Goal: Task Accomplishment & Management: Use online tool/utility

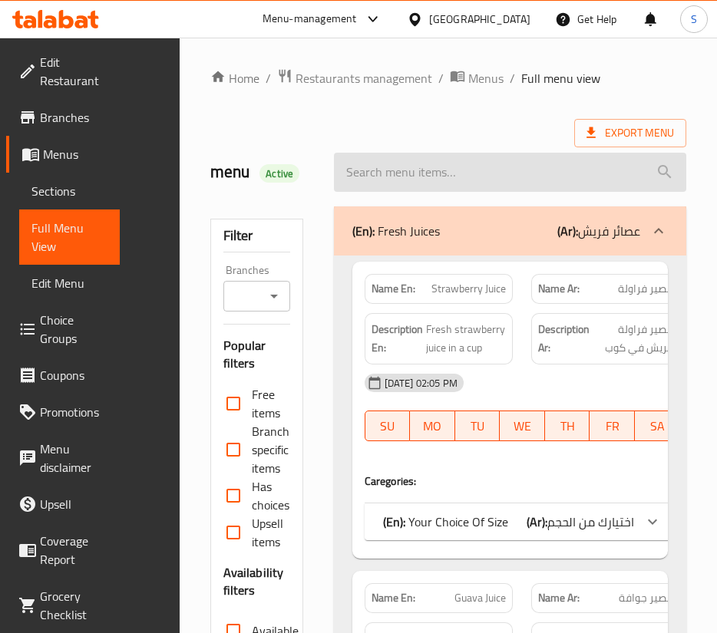
click at [395, 178] on input "search" at bounding box center [510, 172] width 352 height 39
paste input "[PERSON_NAME]"
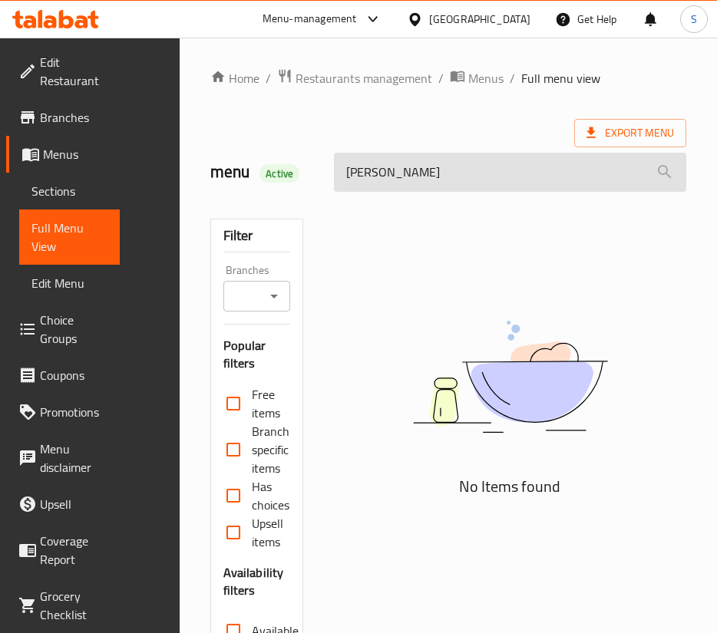
drag, startPoint x: 390, startPoint y: 171, endPoint x: 453, endPoint y: 175, distance: 63.1
click at [453, 175] on input "[PERSON_NAME]" at bounding box center [510, 172] width 352 height 39
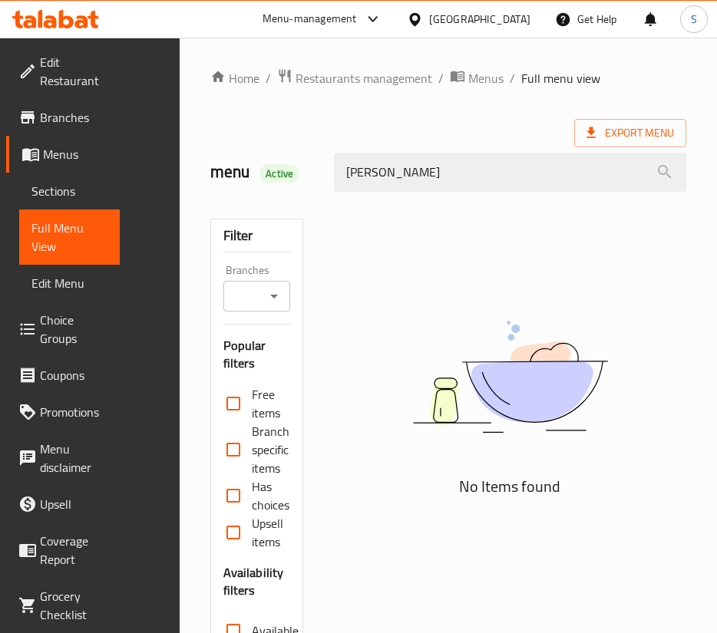
drag, startPoint x: 358, startPoint y: 169, endPoint x: 325, endPoint y: 169, distance: 32.2
click at [325, 169] on div "[PERSON_NAME]" at bounding box center [510, 173] width 371 height 58
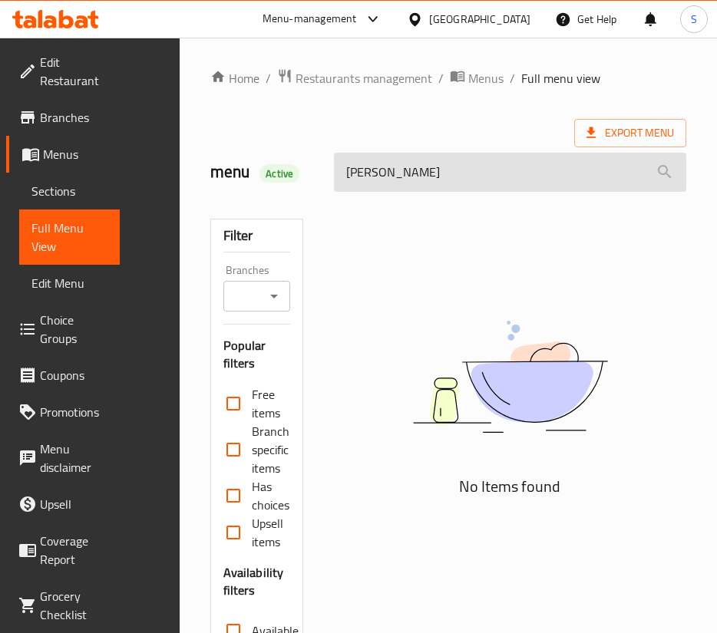
click at [407, 159] on input "[PERSON_NAME]" at bounding box center [510, 172] width 352 height 39
drag, startPoint x: 372, startPoint y: 174, endPoint x: 484, endPoint y: 173, distance: 111.3
click at [484, 173] on input "[PERSON_NAME]" at bounding box center [510, 172] width 352 height 39
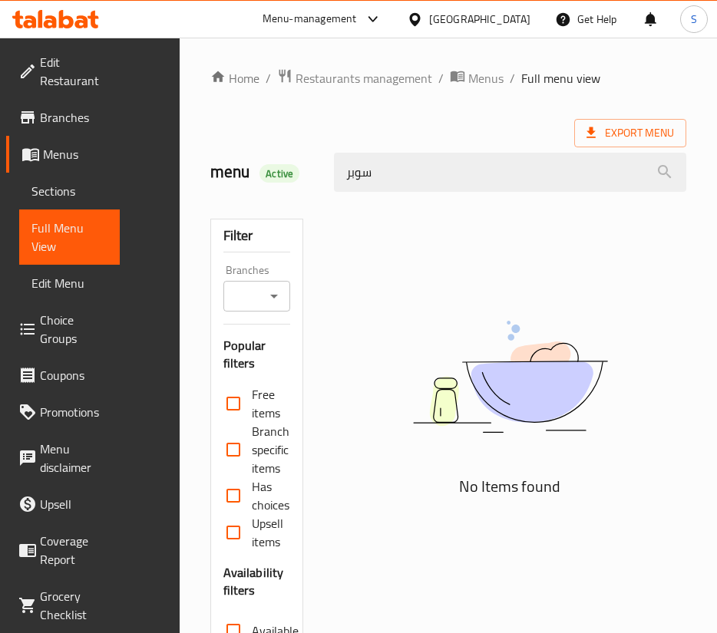
drag, startPoint x: 350, startPoint y: 170, endPoint x: 322, endPoint y: 168, distance: 27.7
click at [322, 168] on div "menu Active سوبر" at bounding box center [448, 172] width 495 height 68
type input "سوب"
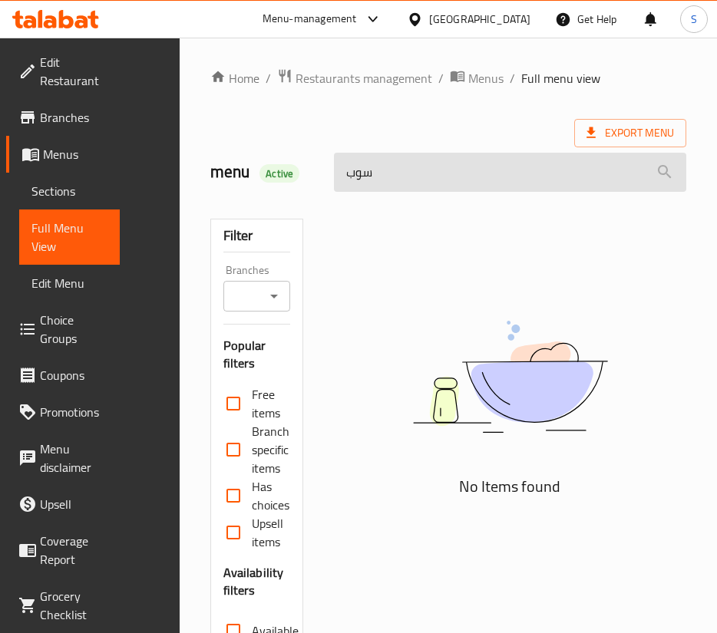
click at [357, 167] on input "سوب" at bounding box center [510, 172] width 352 height 39
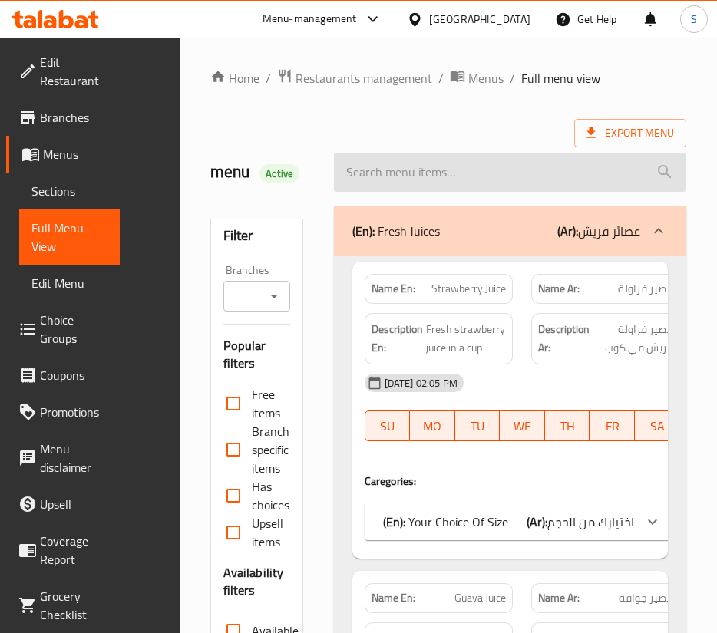
click at [418, 162] on input "search" at bounding box center [510, 172] width 352 height 39
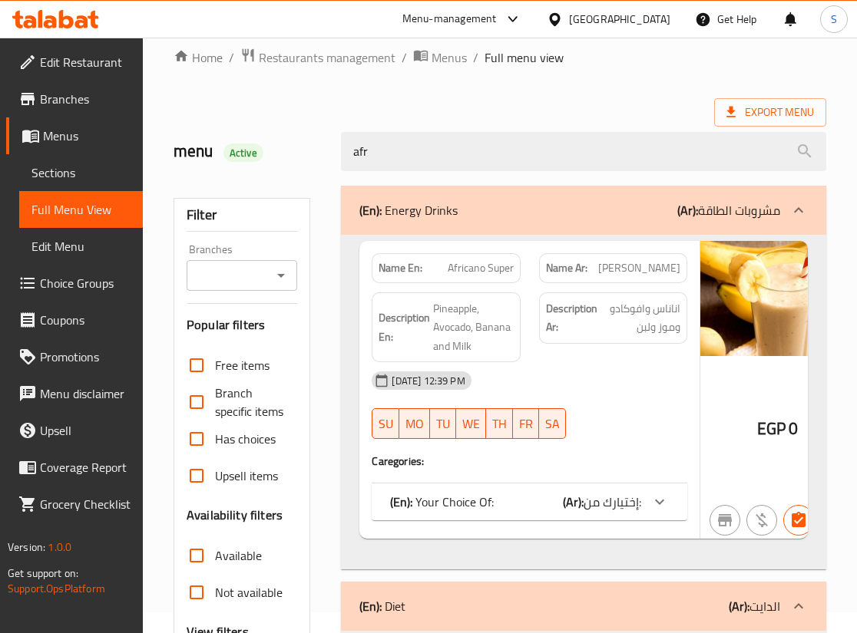
scroll to position [19, 0]
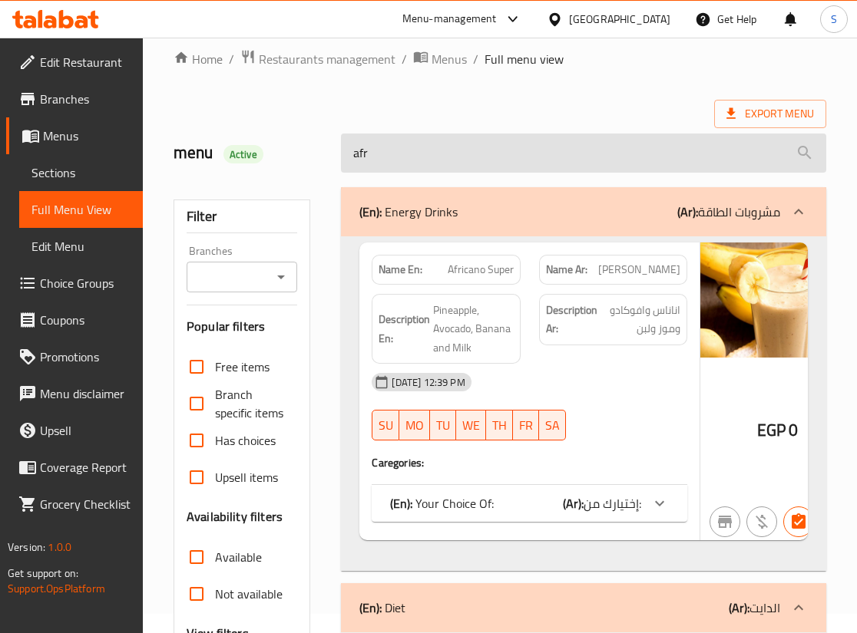
click at [421, 160] on input "afr" at bounding box center [583, 153] width 484 height 39
type input "c"
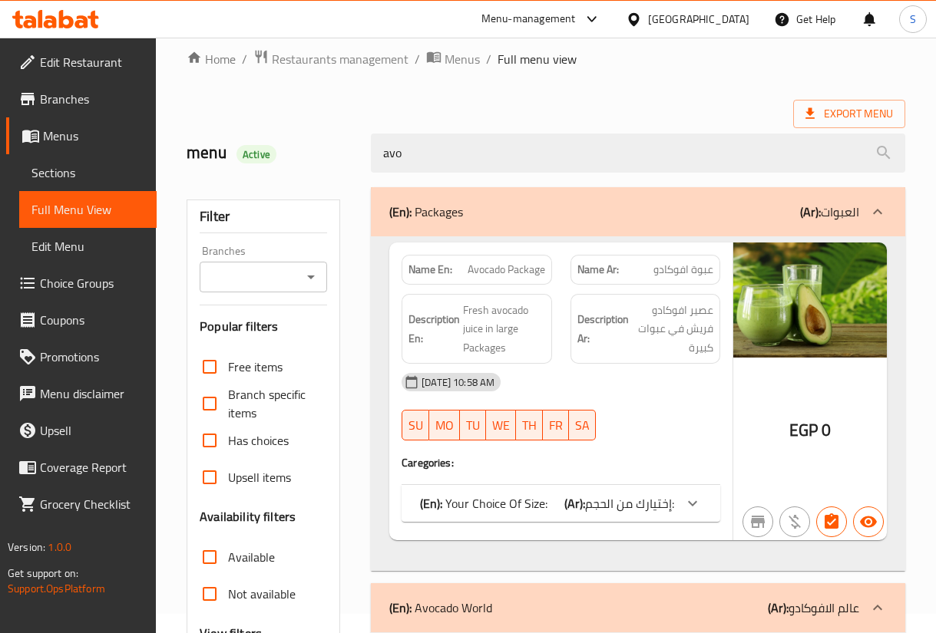
click at [490, 272] on span "Avocado Package" at bounding box center [506, 270] width 78 height 16
click at [488, 272] on span "Avocado Package" at bounding box center [506, 270] width 78 height 16
copy span "Avocado"
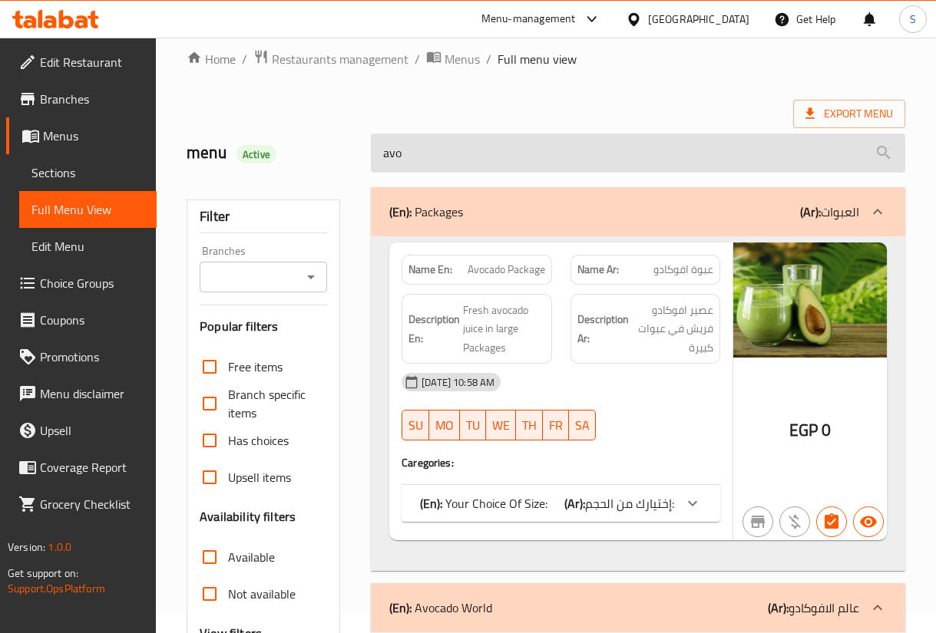
click at [421, 155] on input "avo" at bounding box center [638, 153] width 534 height 39
paste input "Avocad"
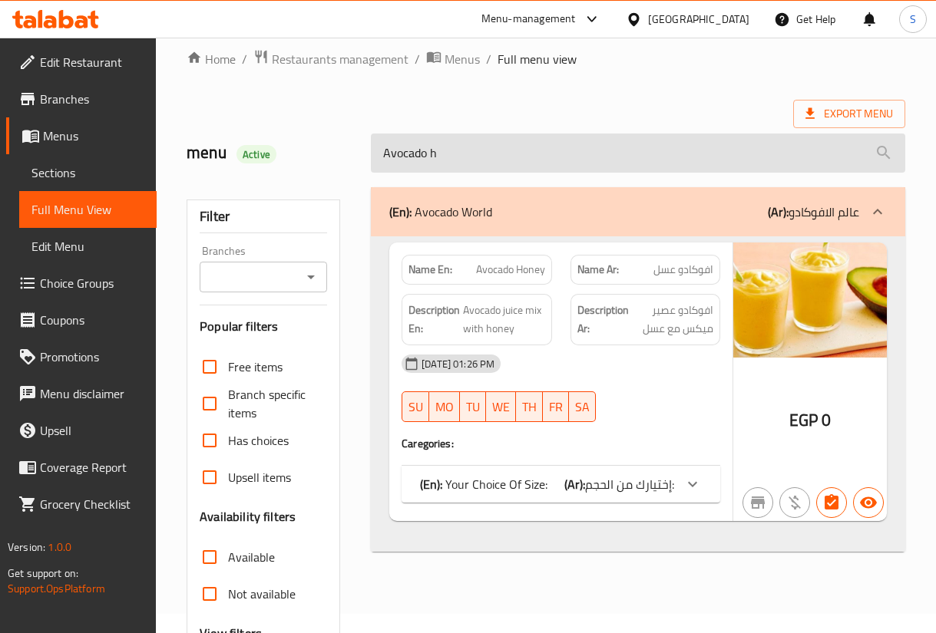
click at [482, 153] on input "Avocado h" at bounding box center [638, 153] width 534 height 39
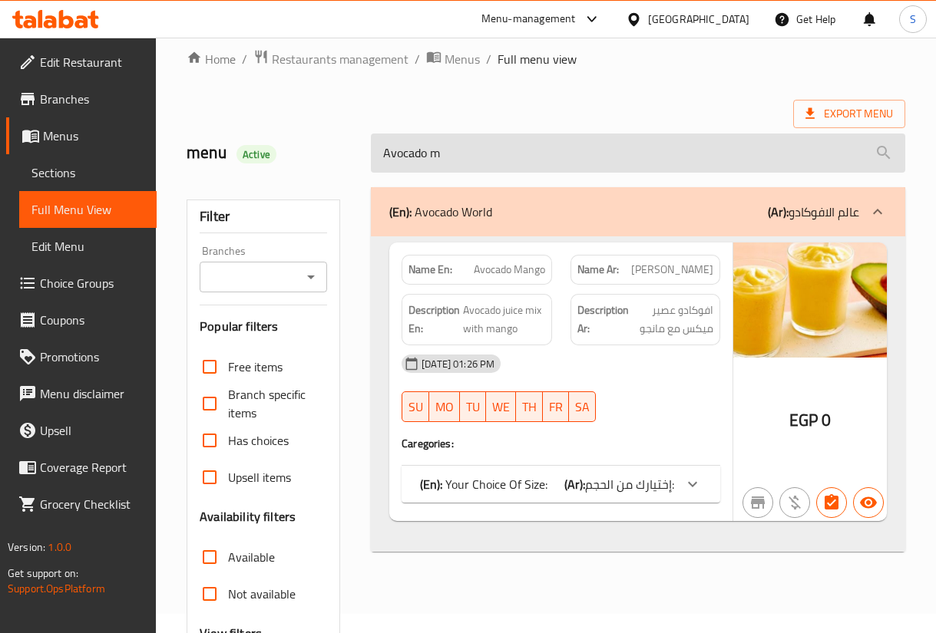
click at [470, 149] on input "Avocado m" at bounding box center [638, 153] width 534 height 39
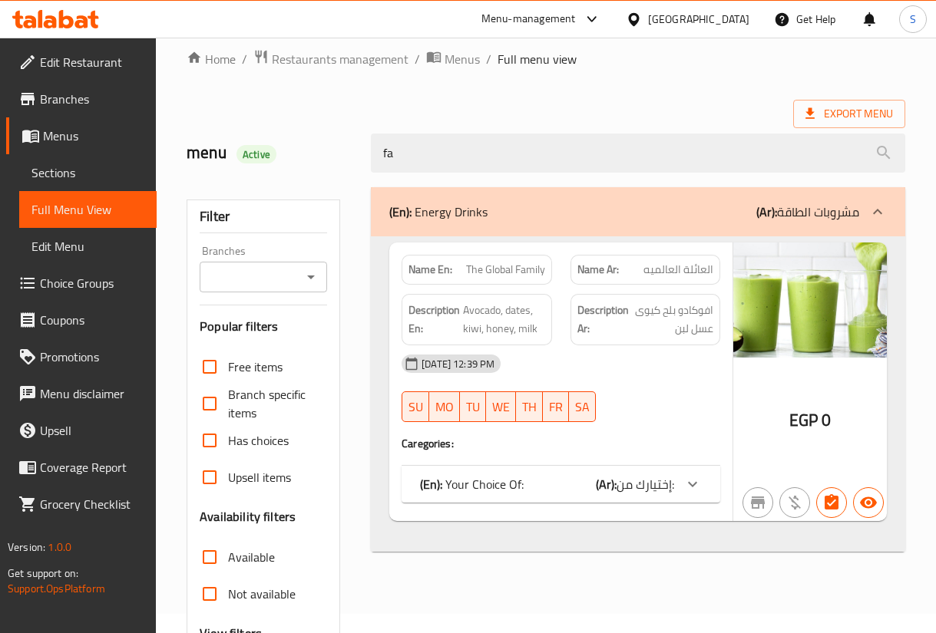
click at [671, 477] on span "إختيارك من:" at bounding box center [645, 484] width 58 height 23
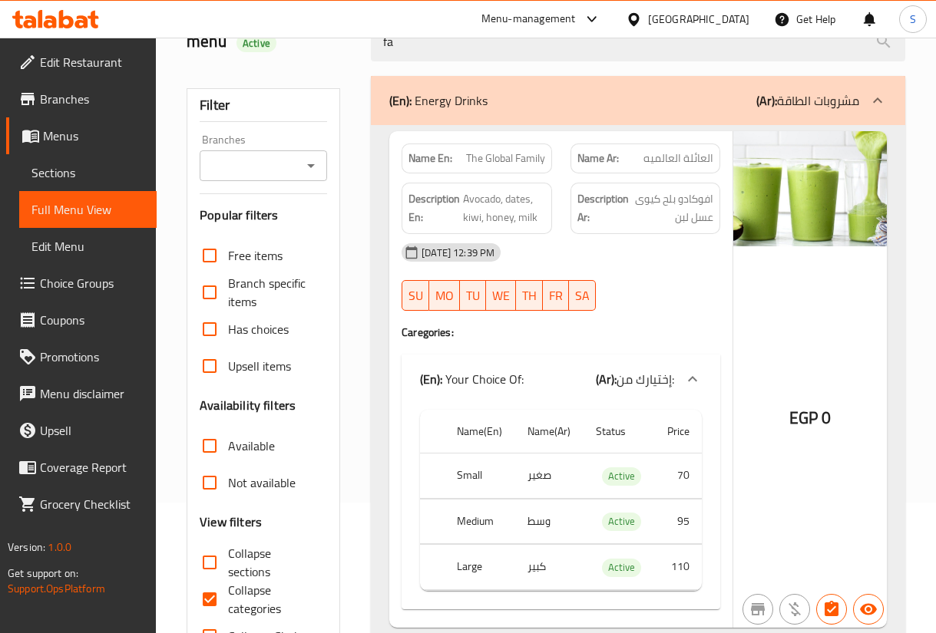
scroll to position [0, 0]
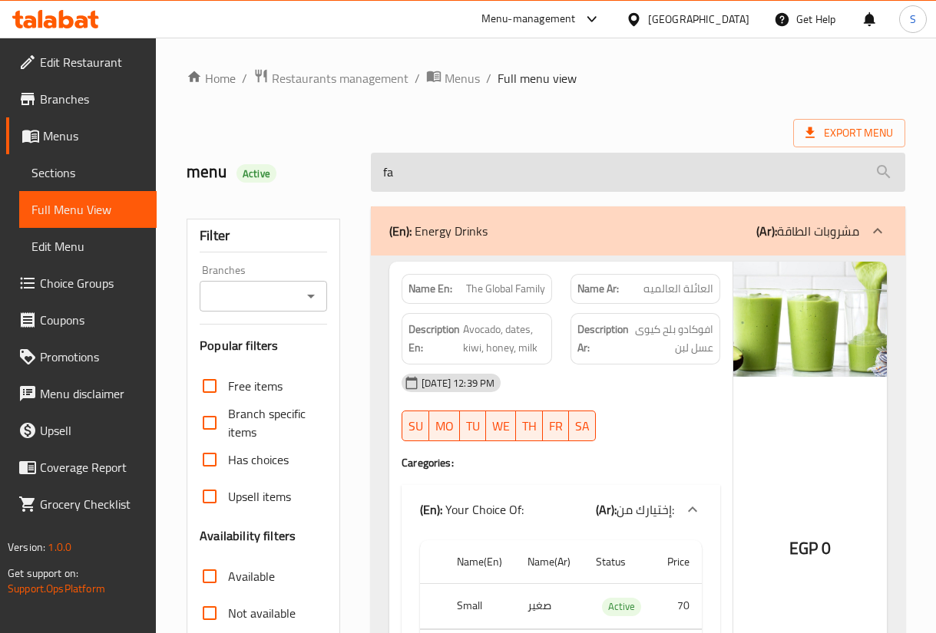
click at [467, 183] on input "fa" at bounding box center [638, 172] width 534 height 39
type input "g"
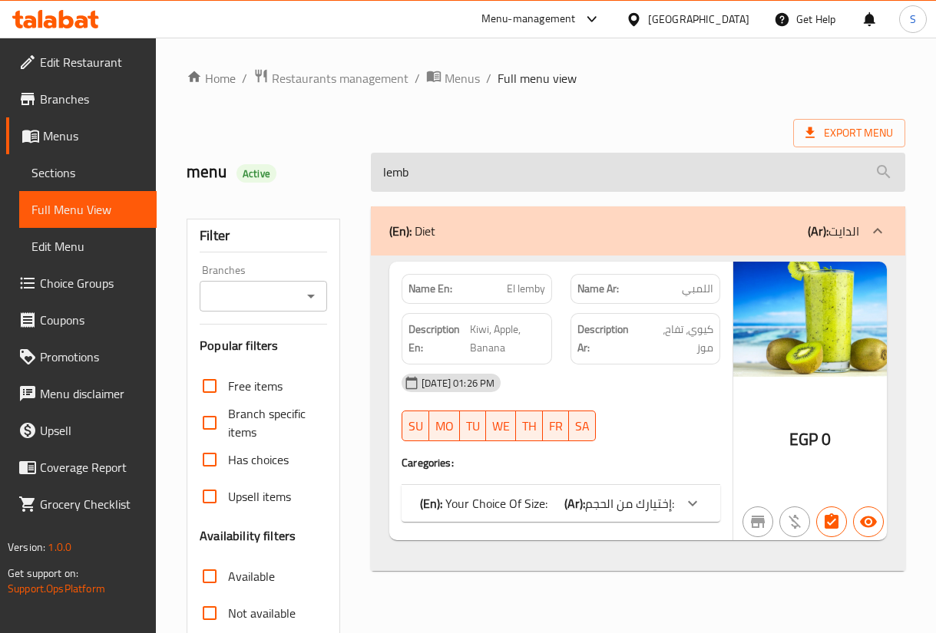
click at [486, 172] on input "lemb" at bounding box center [638, 172] width 534 height 39
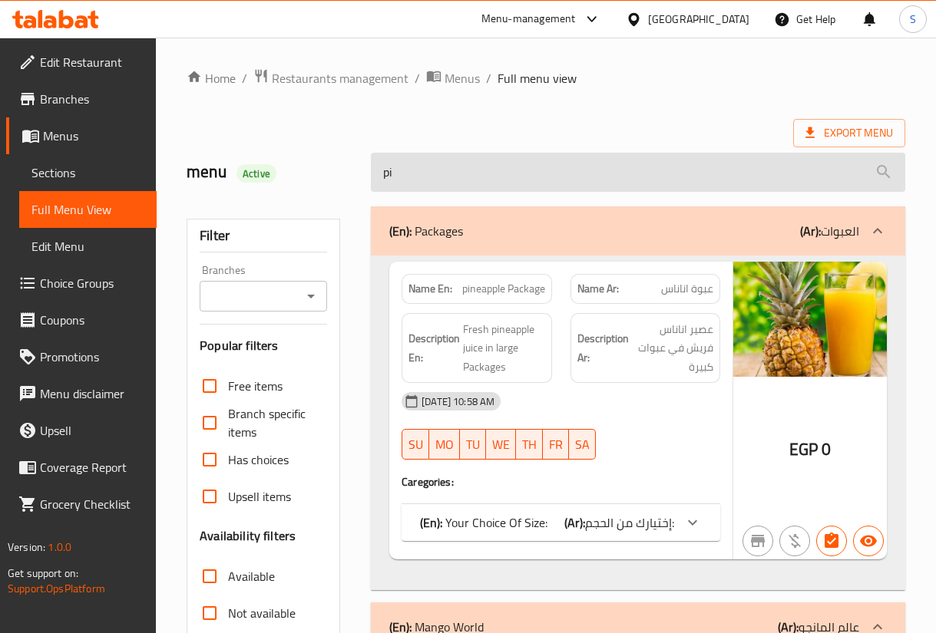
click at [422, 170] on input "pi" at bounding box center [638, 172] width 534 height 39
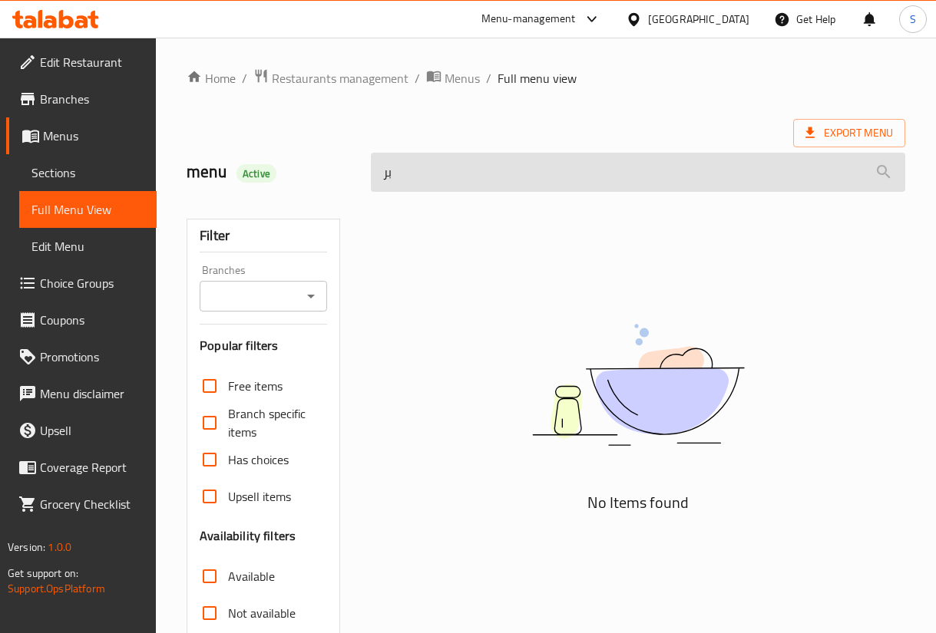
type input "ب"
type input "ق"
type input "ب"
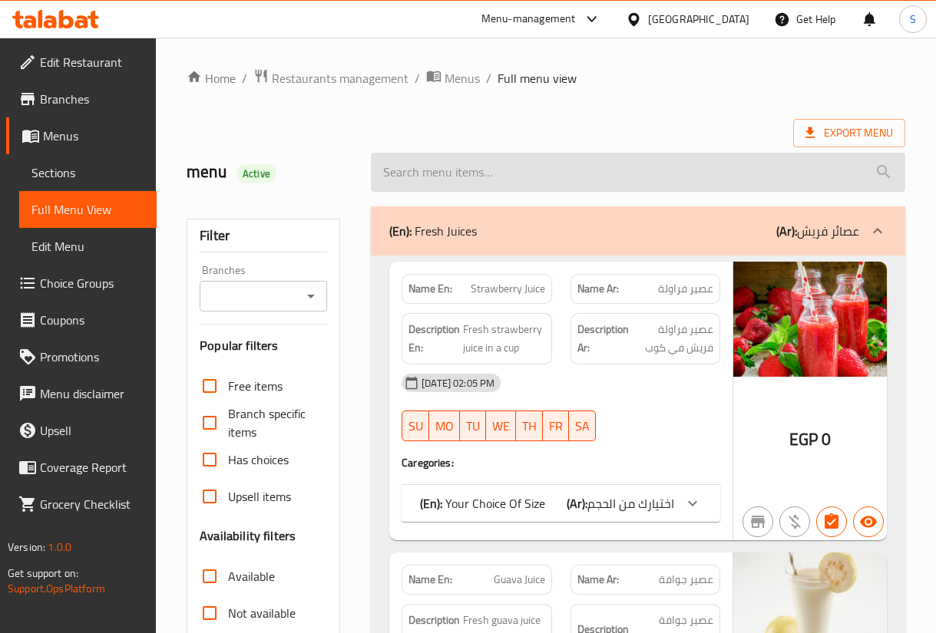
click at [503, 164] on input "search" at bounding box center [638, 172] width 534 height 39
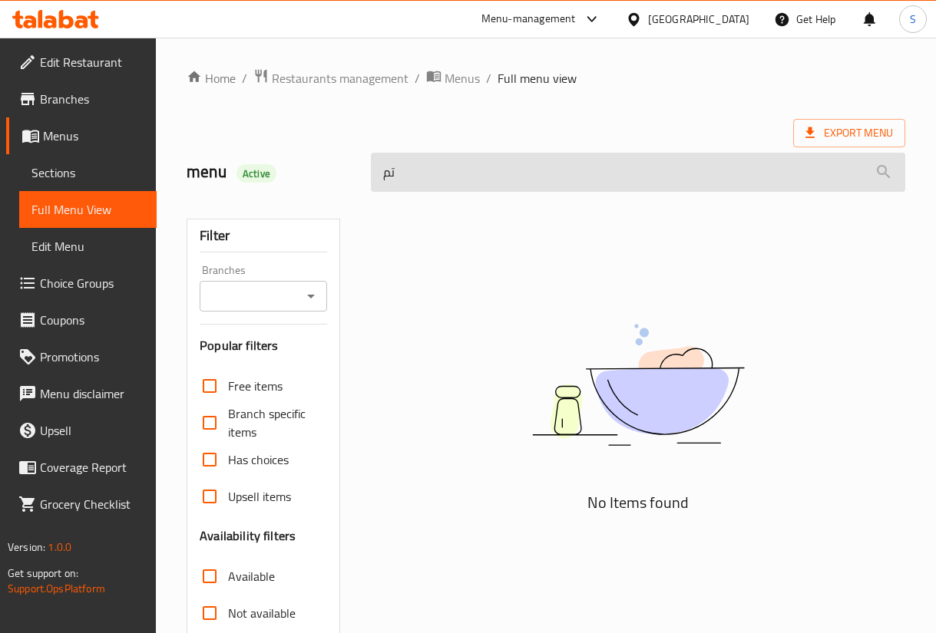
type input "ت"
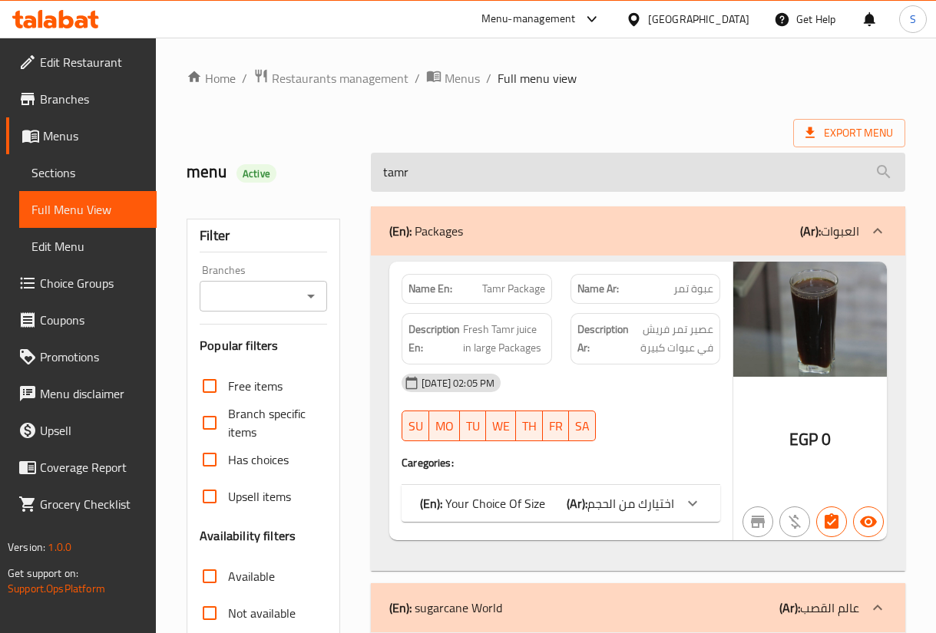
click at [565, 153] on input "tamr" at bounding box center [638, 172] width 534 height 39
click at [563, 170] on input "tamr" at bounding box center [638, 172] width 534 height 39
type input "["
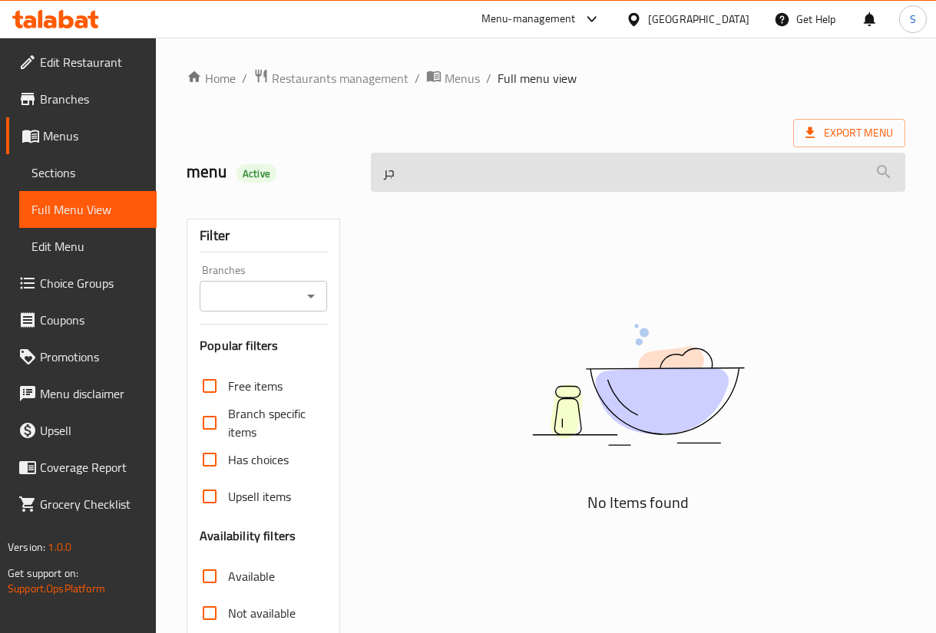
type input "ج"
type input "ف"
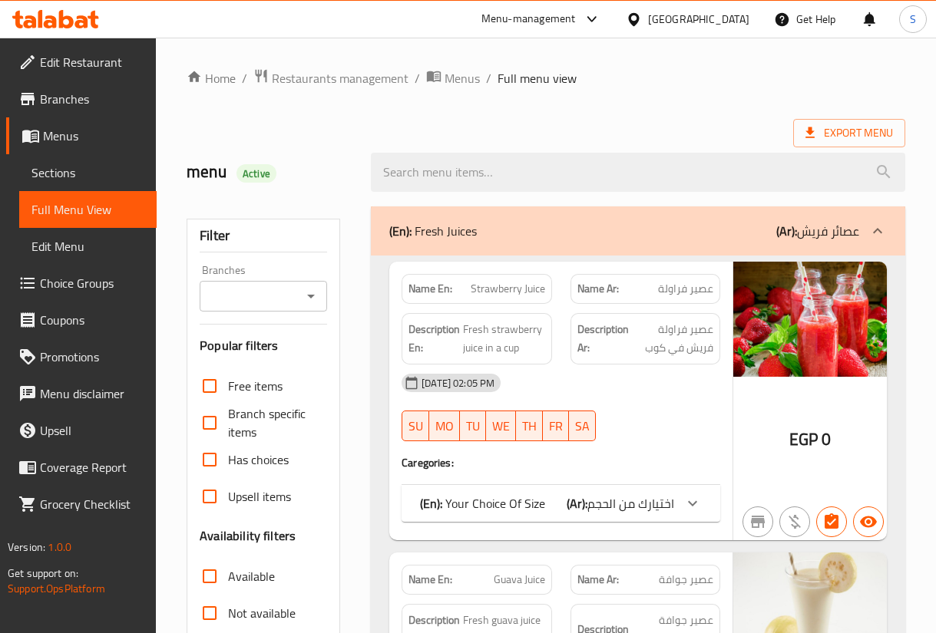
click at [676, 282] on span "عصير فراولة" at bounding box center [685, 289] width 55 height 16
copy span "فراولة"
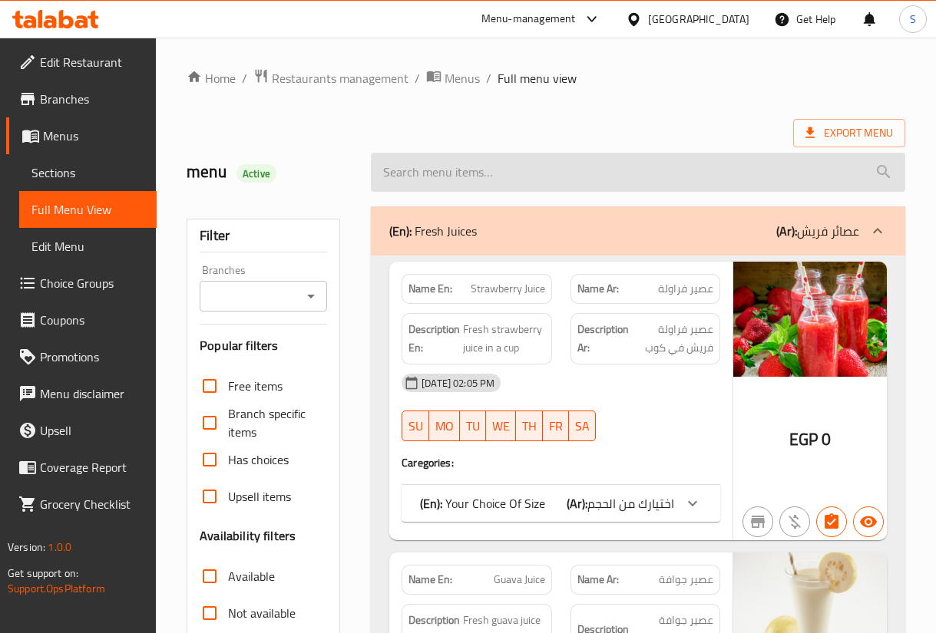
click at [571, 173] on input "search" at bounding box center [638, 172] width 534 height 39
paste input "فراولة"
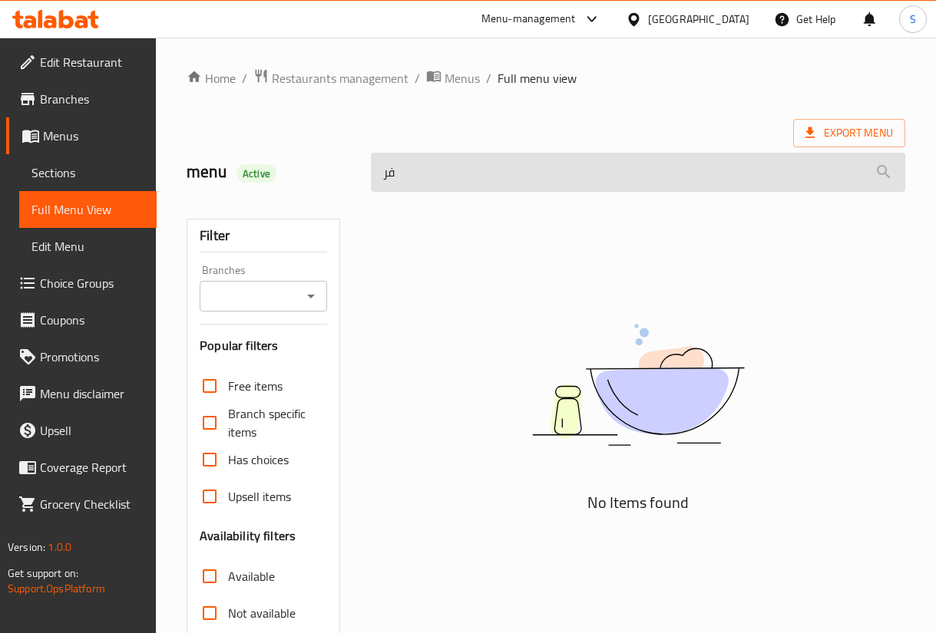
type input "ف"
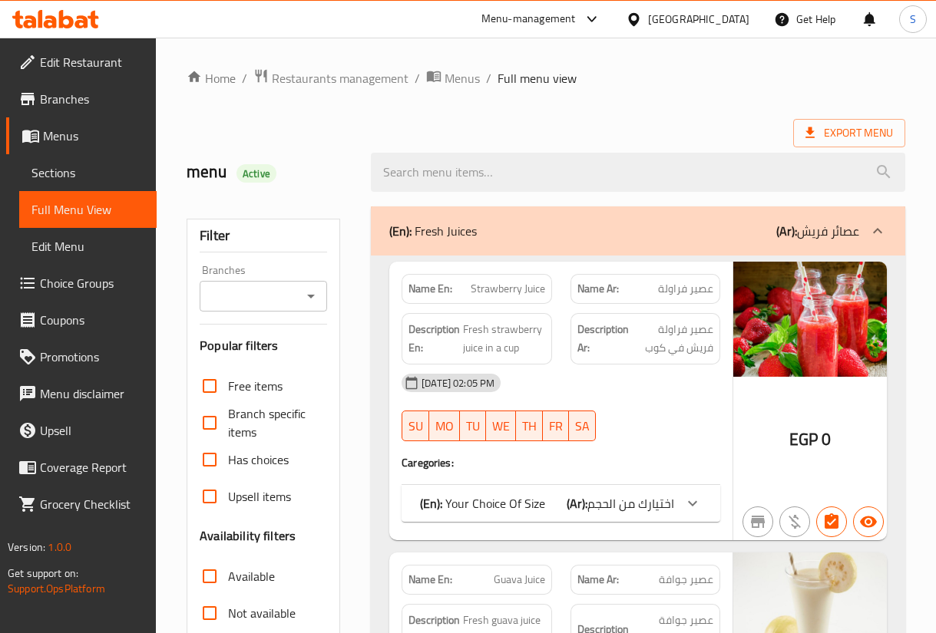
click at [506, 293] on span "Strawberry Juice" at bounding box center [508, 289] width 74 height 16
copy span "Strawberry"
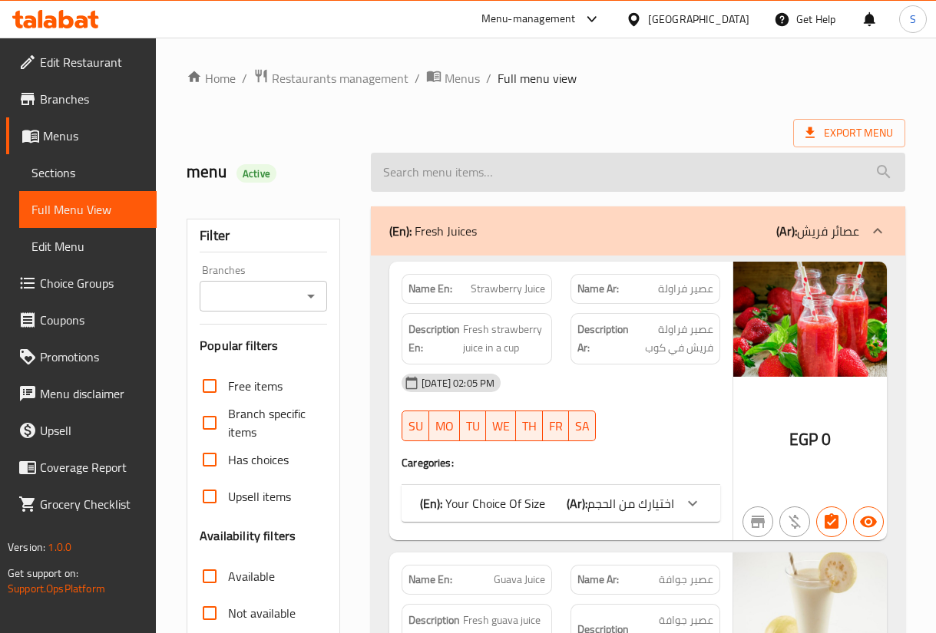
click at [445, 172] on input "search" at bounding box center [638, 172] width 534 height 39
paste input "Strawberry"
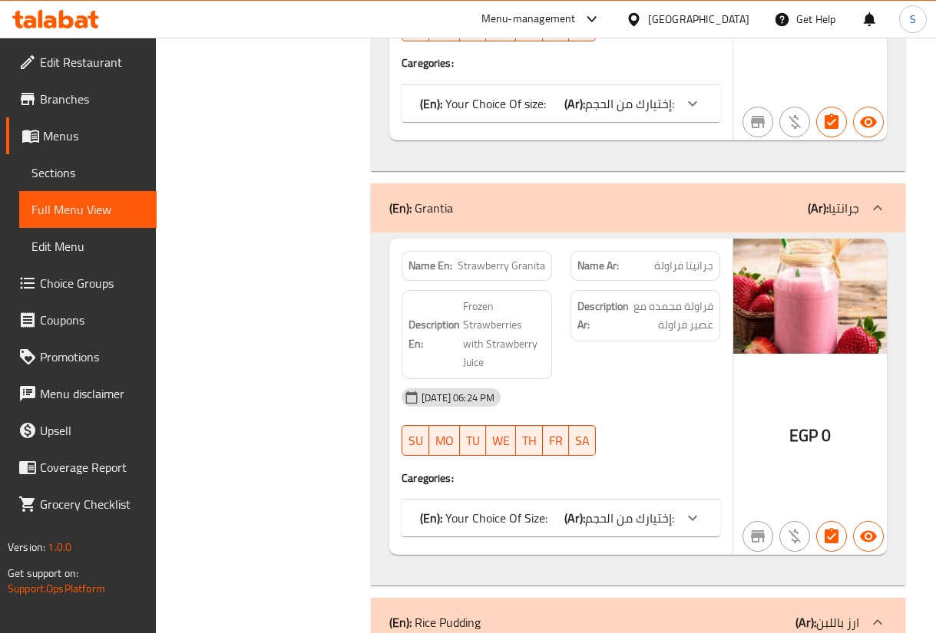
scroll to position [2994, 0]
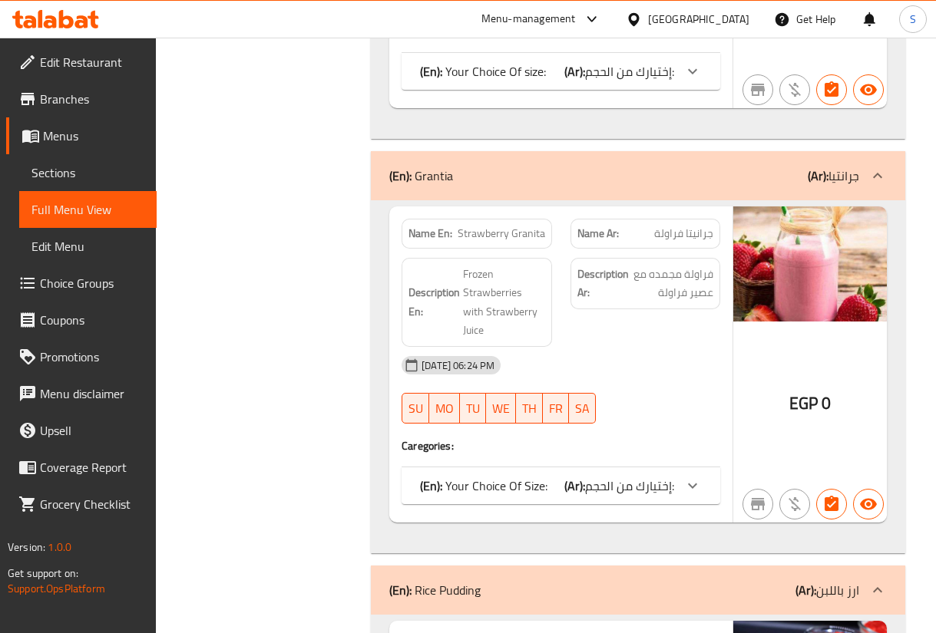
copy span "جرانيتا فراولة"
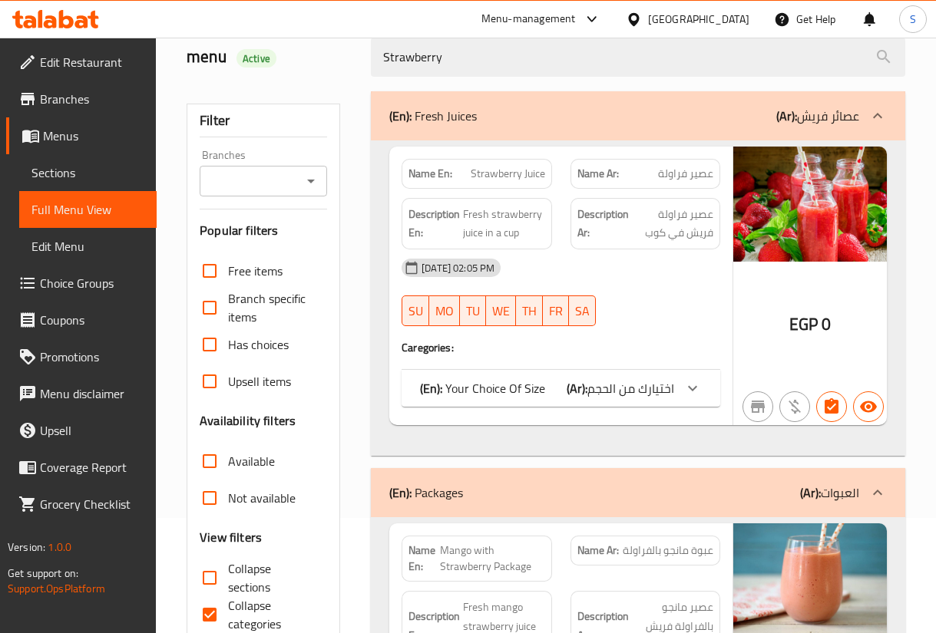
scroll to position [0, 0]
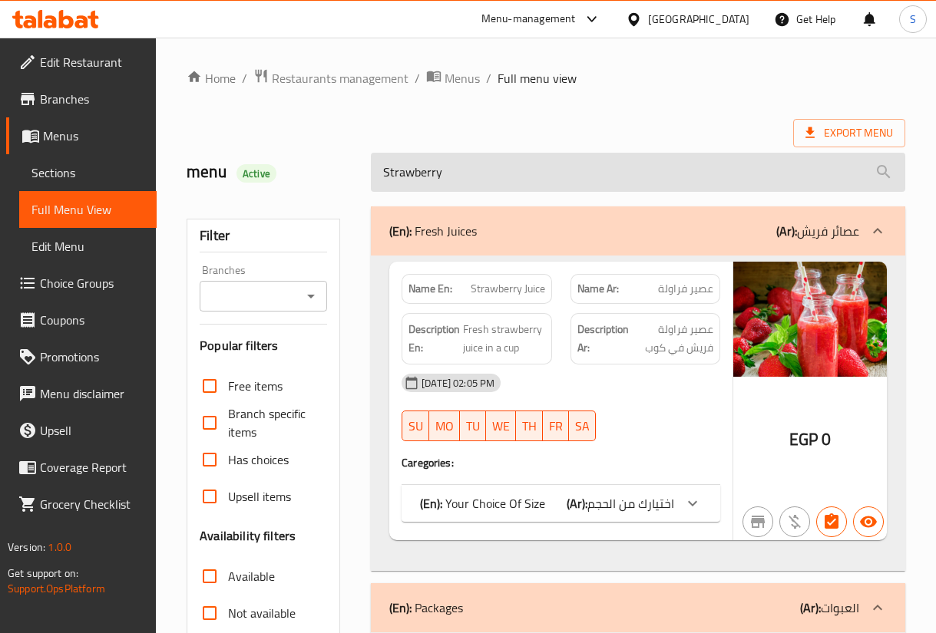
click at [521, 167] on input "Strawberry" at bounding box center [638, 172] width 534 height 39
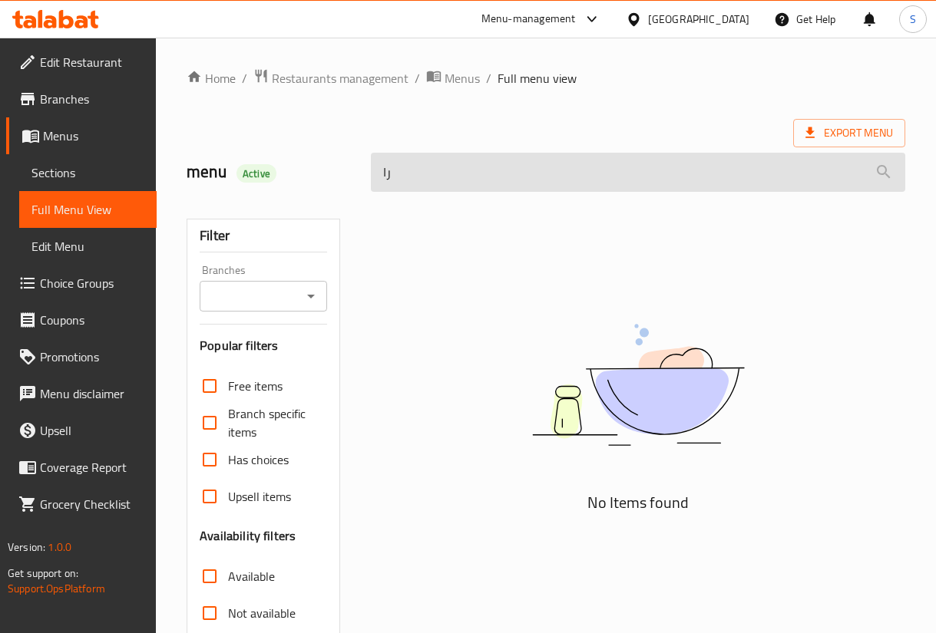
click at [529, 185] on input "را" at bounding box center [638, 172] width 534 height 39
type input "زبا"
click at [530, 178] on input "زبا" at bounding box center [638, 172] width 534 height 39
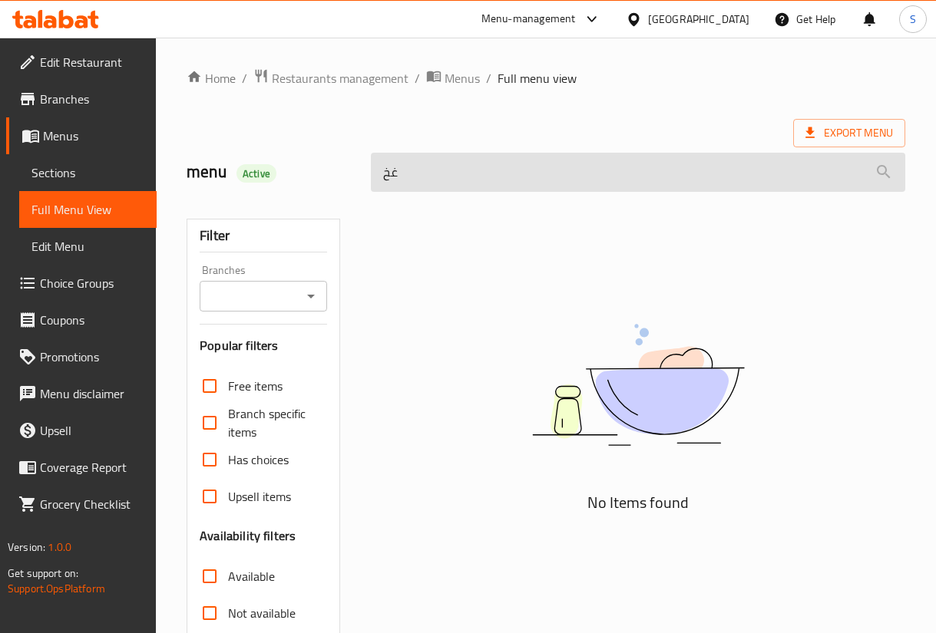
type input "غ"
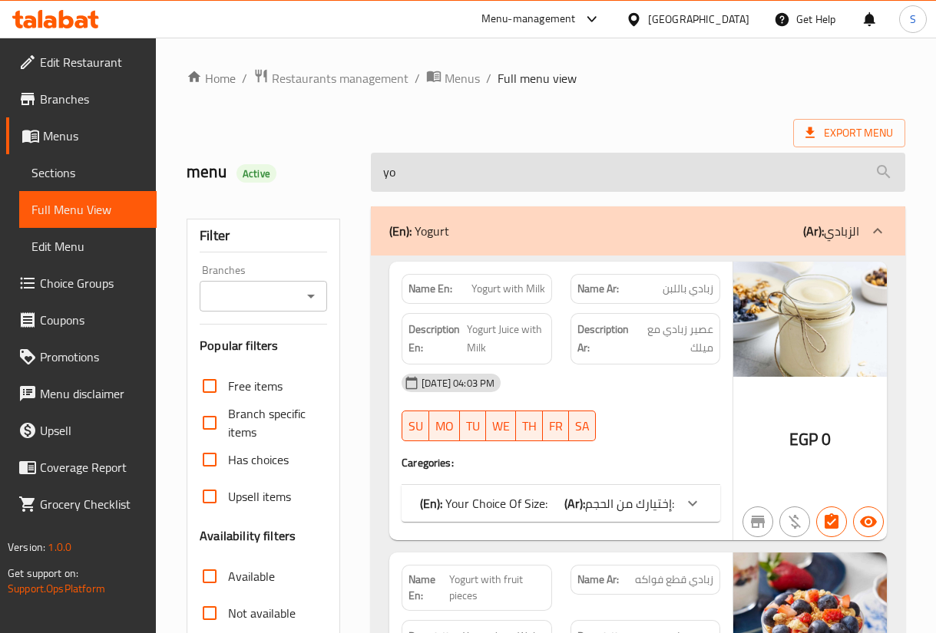
click at [500, 174] on input "yo" at bounding box center [638, 172] width 534 height 39
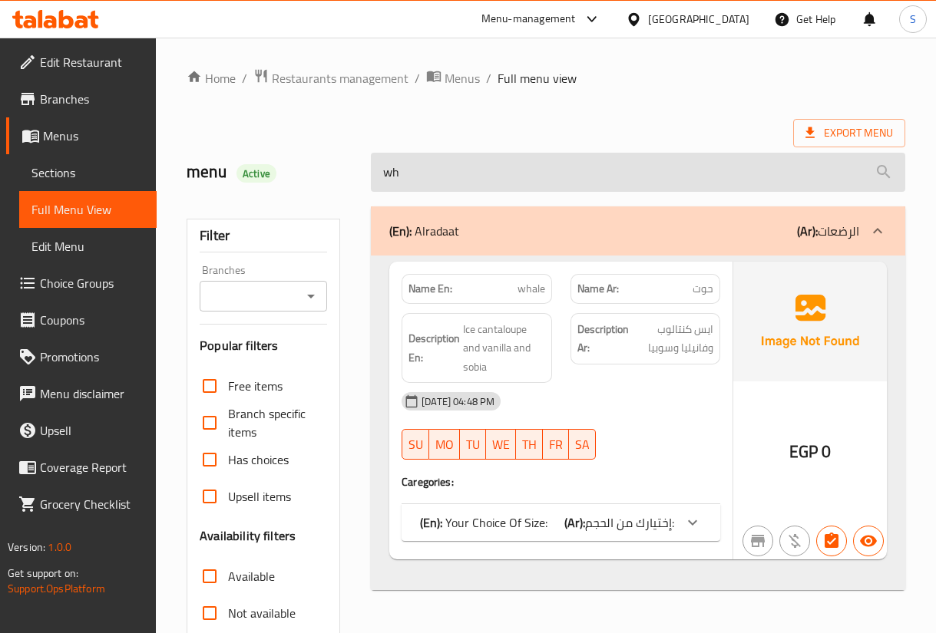
type input "w"
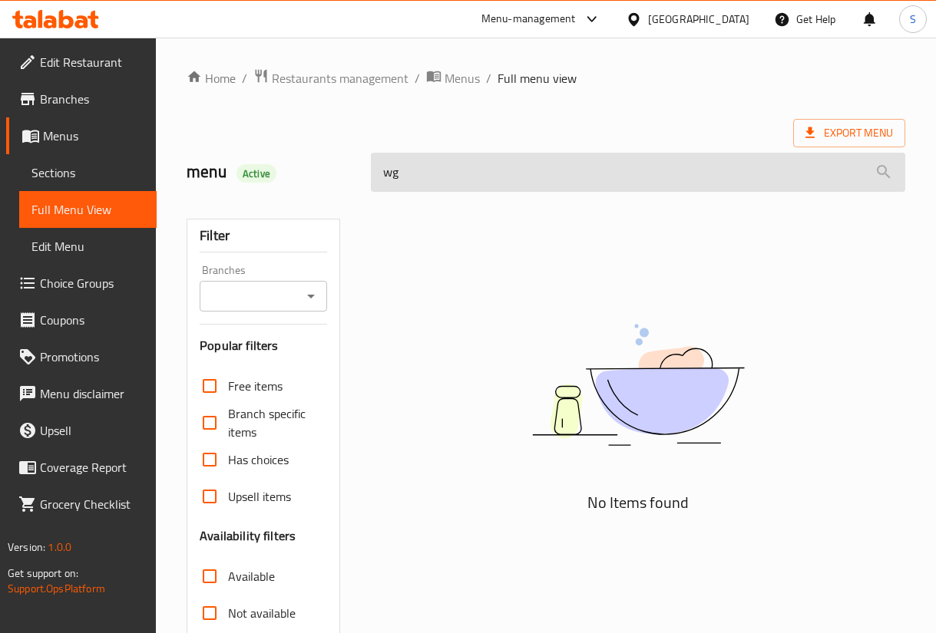
type input "w"
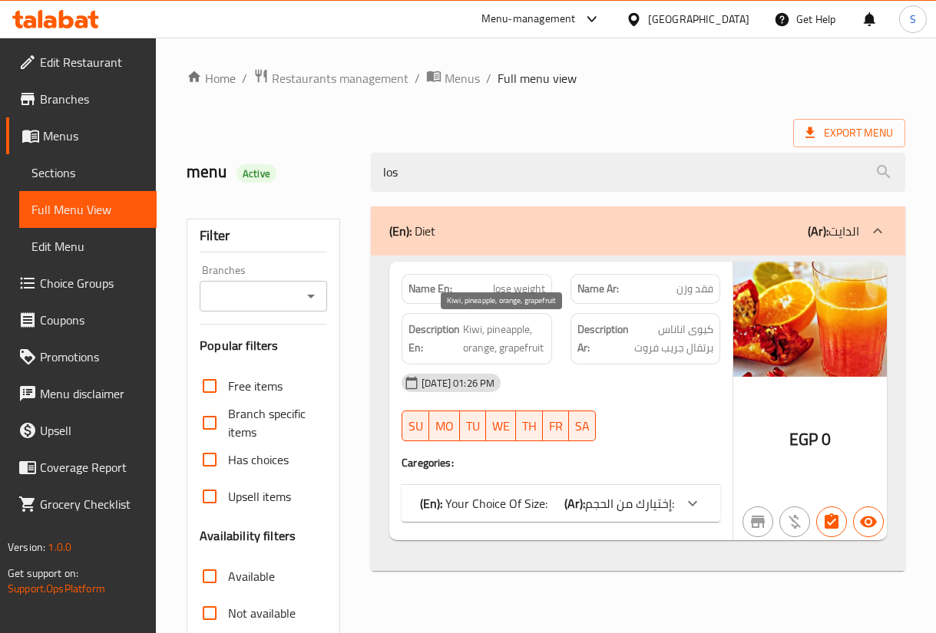
click at [467, 331] on span "Kiwi, pineapple, orange, grapefruit" at bounding box center [503, 339] width 81 height 38
click at [512, 323] on span "Kiwi, pineapple, orange, grapefruit" at bounding box center [503, 339] width 81 height 38
click at [521, 296] on span "lose weight" at bounding box center [519, 289] width 52 height 16
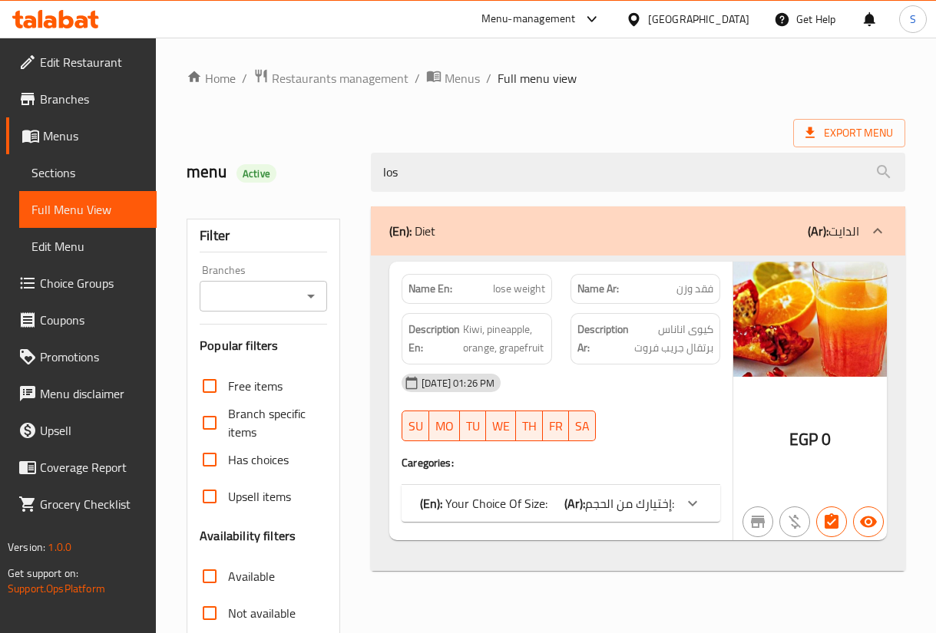
click at [672, 496] on span "إختيارك من الحجم:" at bounding box center [629, 503] width 89 height 23
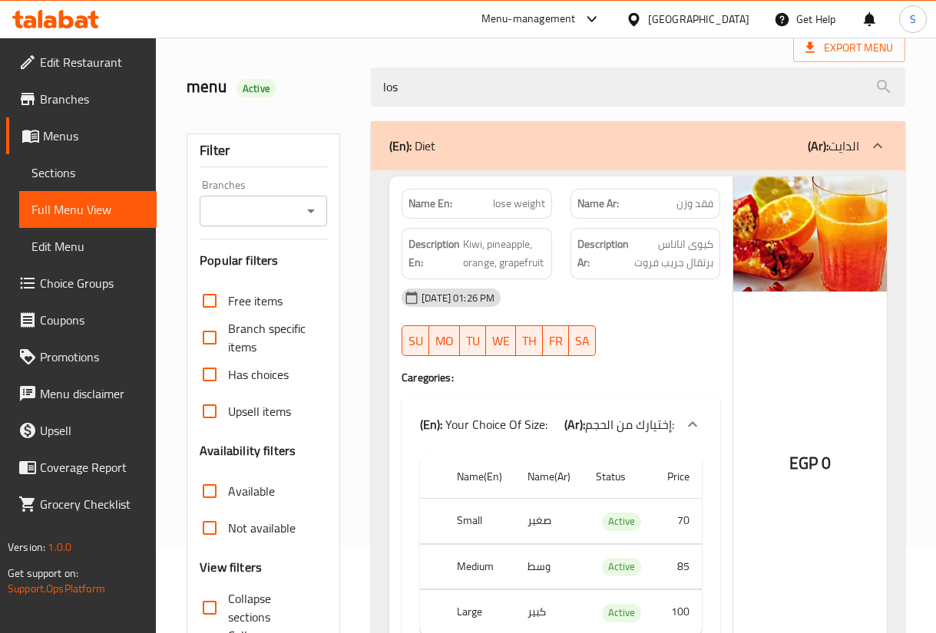
scroll to position [115, 0]
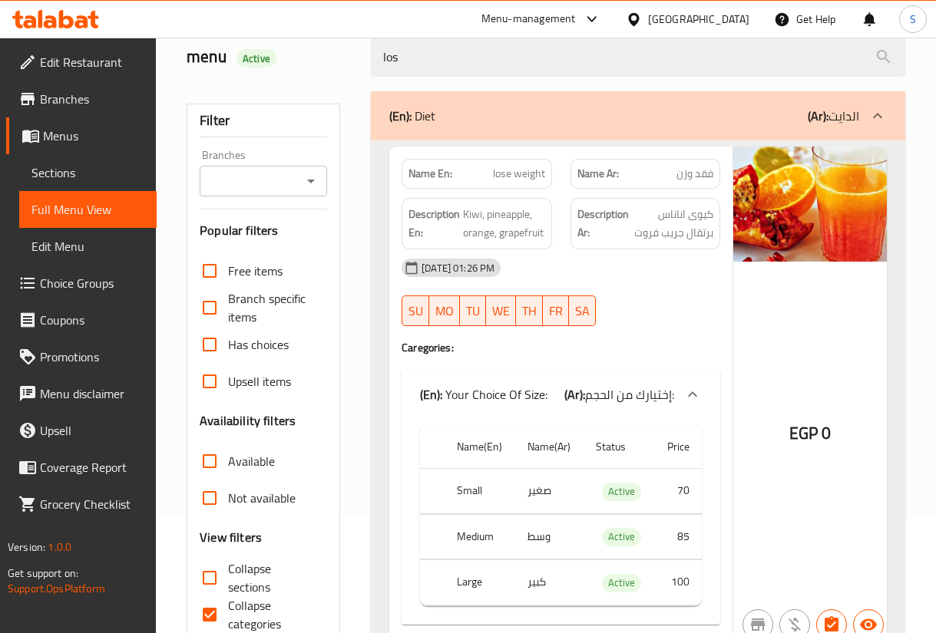
click at [648, 395] on span "إختيارك من الحجم:" at bounding box center [629, 394] width 89 height 23
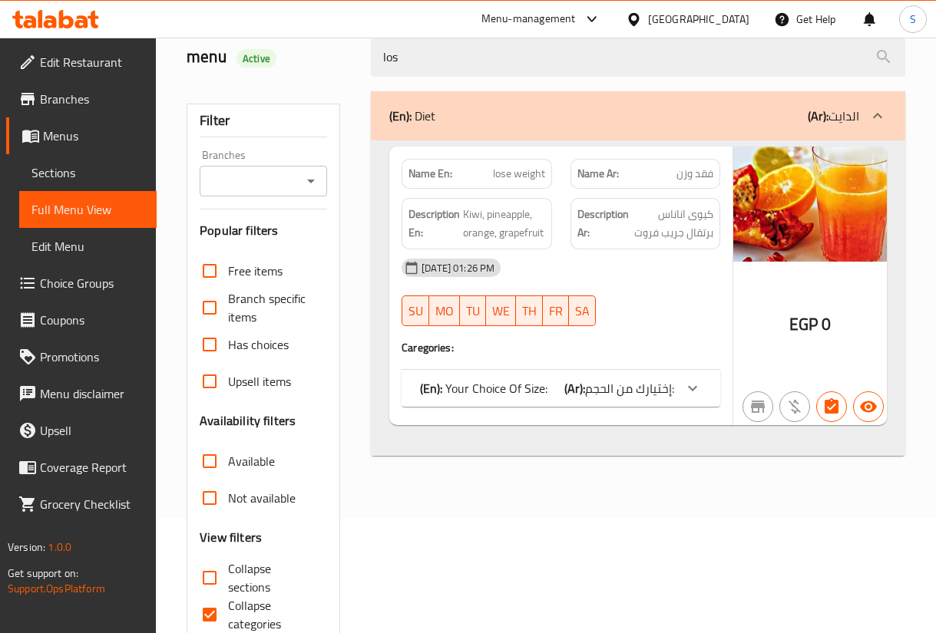
scroll to position [0, 0]
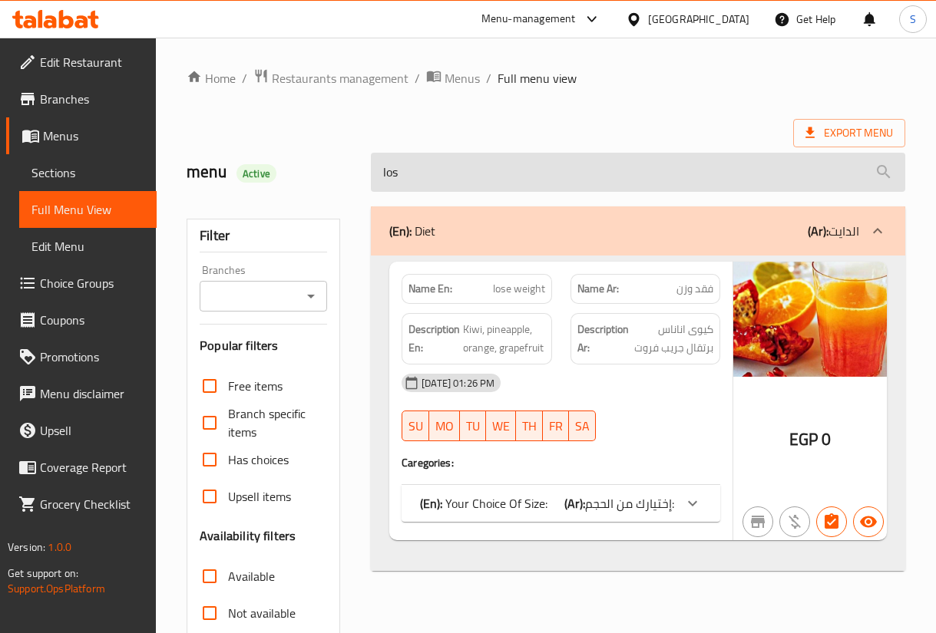
click at [491, 183] on input "los" at bounding box center [638, 172] width 534 height 39
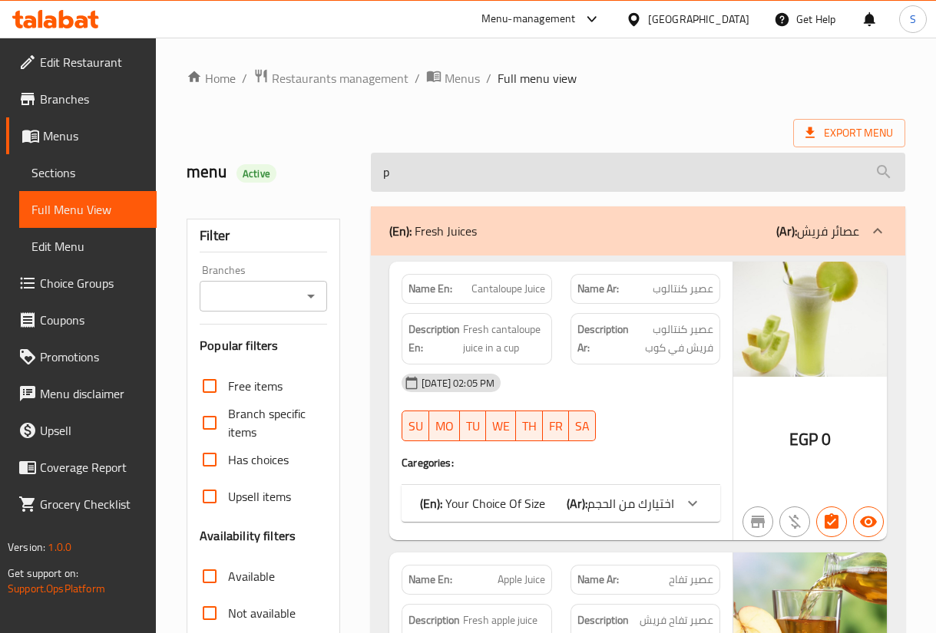
type input "pa"
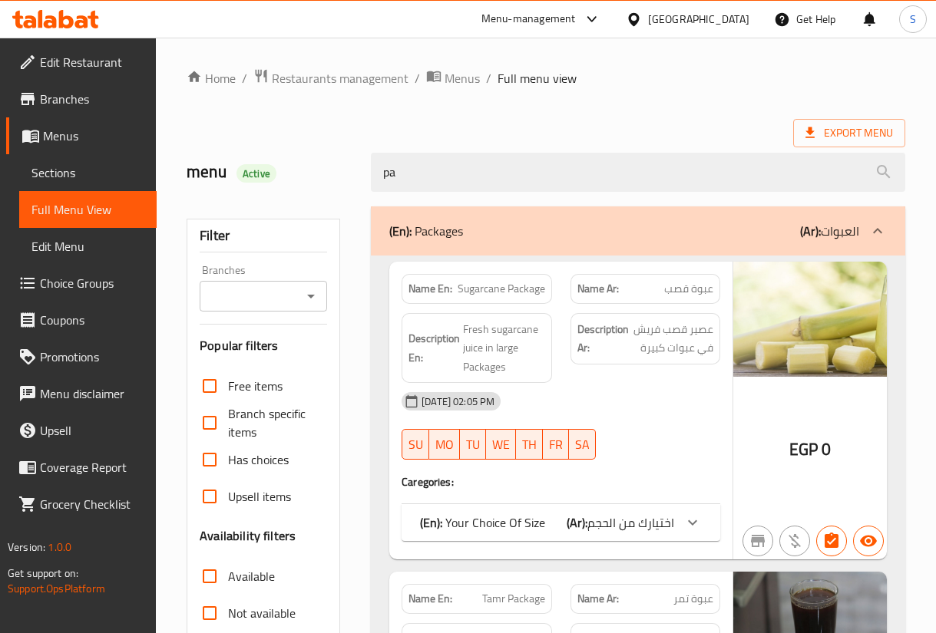
type input "p"
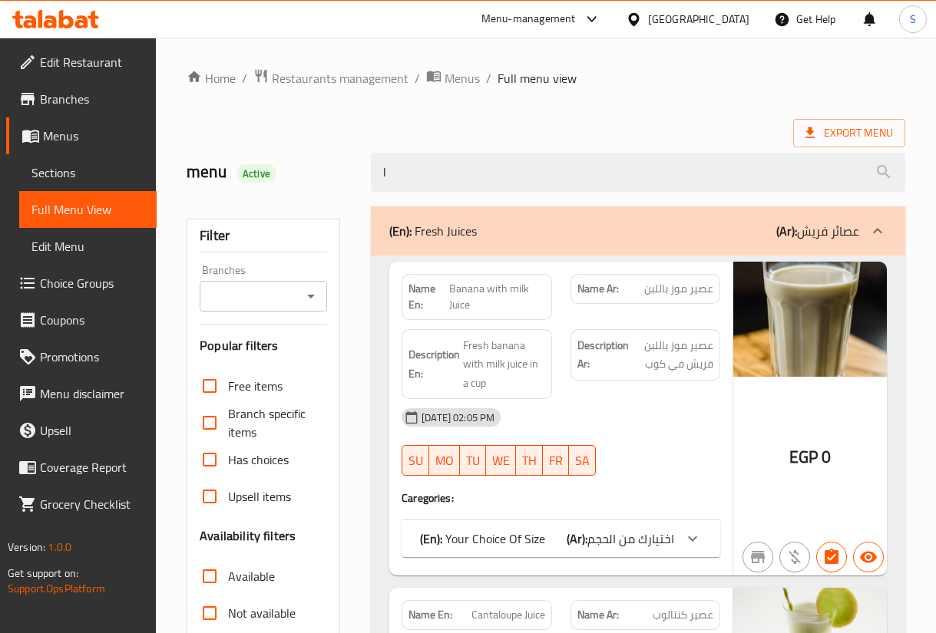
click at [462, 294] on span "Banana with milk Juice" at bounding box center [496, 297] width 95 height 32
copy span "Banana"
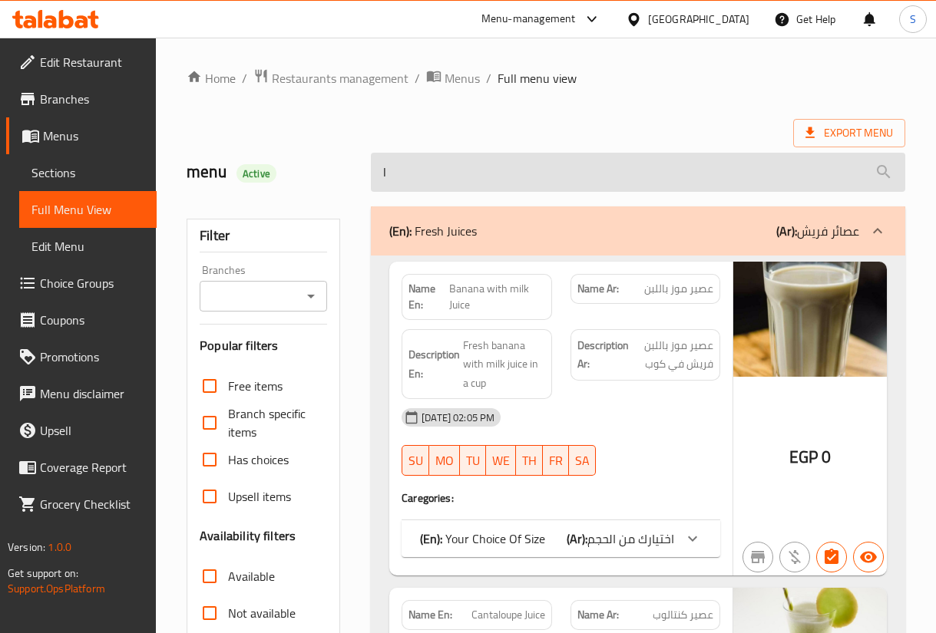
click at [458, 172] on input "l" at bounding box center [638, 172] width 534 height 39
paste input "Banana"
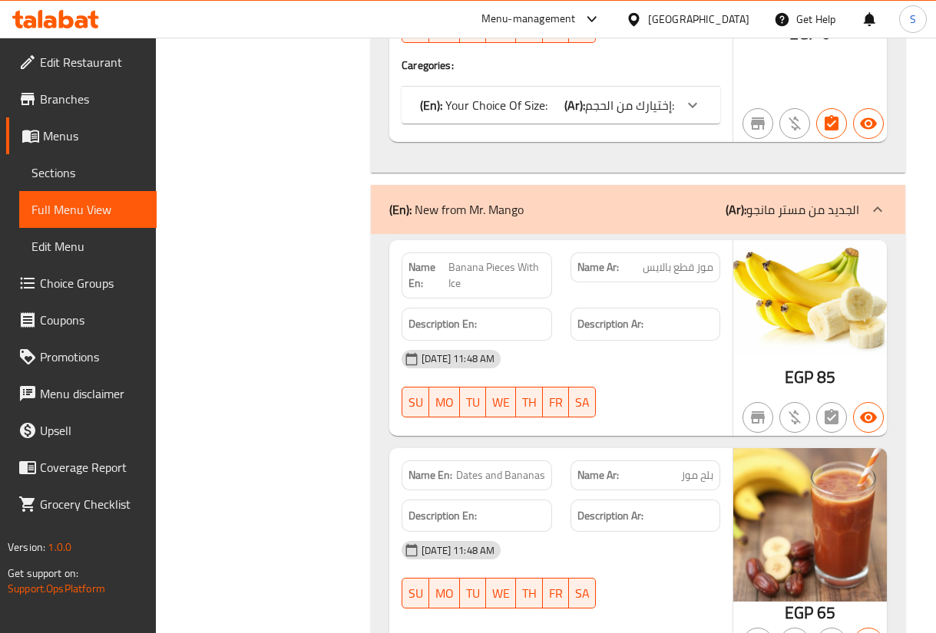
scroll to position [1612, 0]
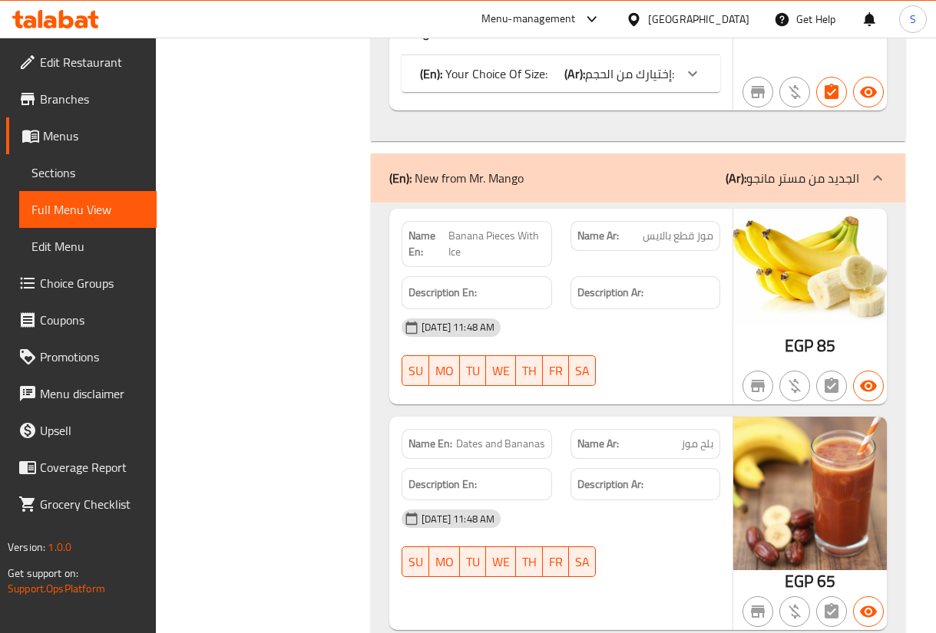
type input "Banana"
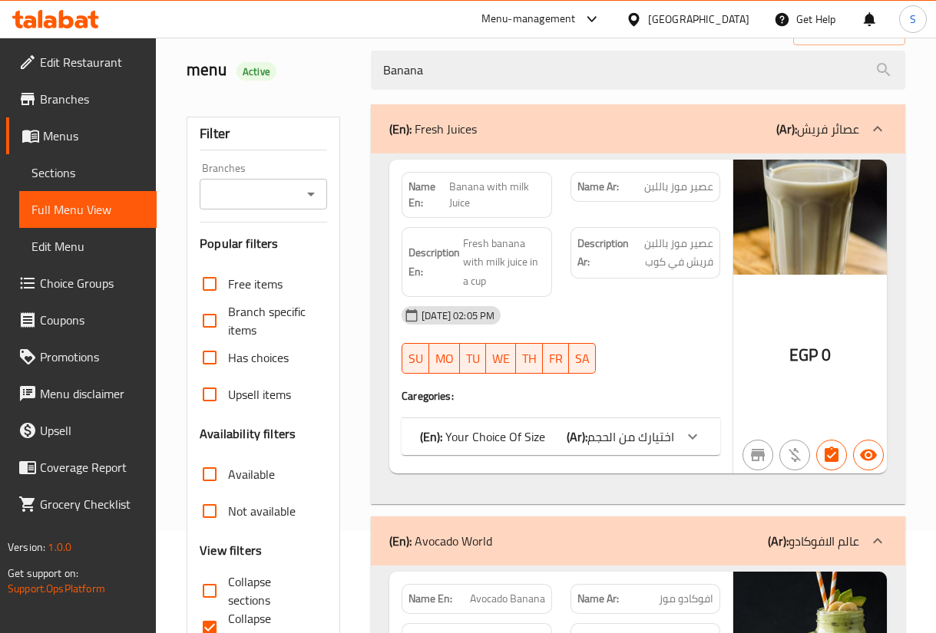
scroll to position [0, 0]
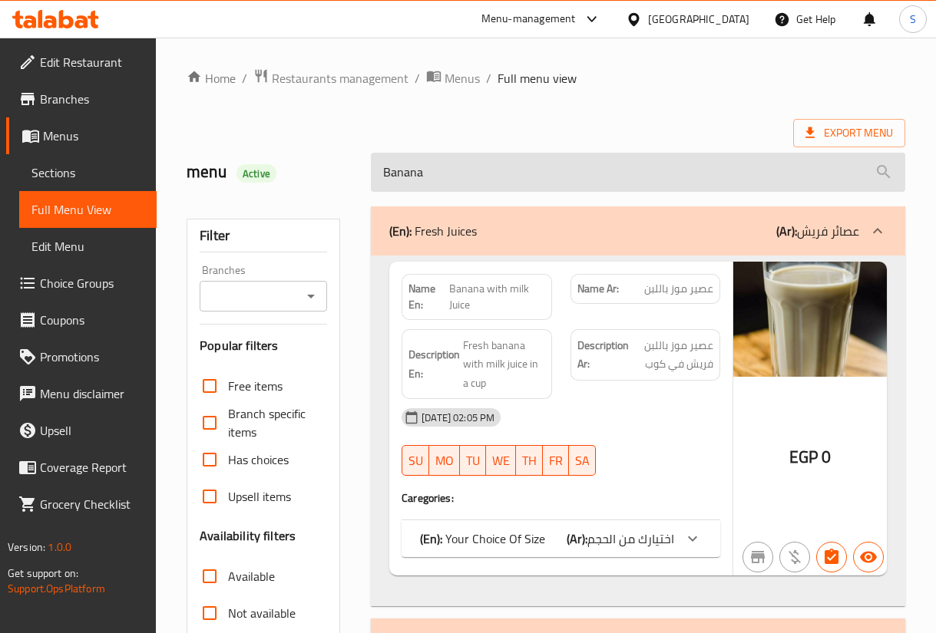
click at [425, 176] on input "Banana" at bounding box center [638, 172] width 534 height 39
click at [431, 173] on input "Banana" at bounding box center [638, 172] width 534 height 39
click at [430, 170] on input "Banana" at bounding box center [638, 172] width 534 height 39
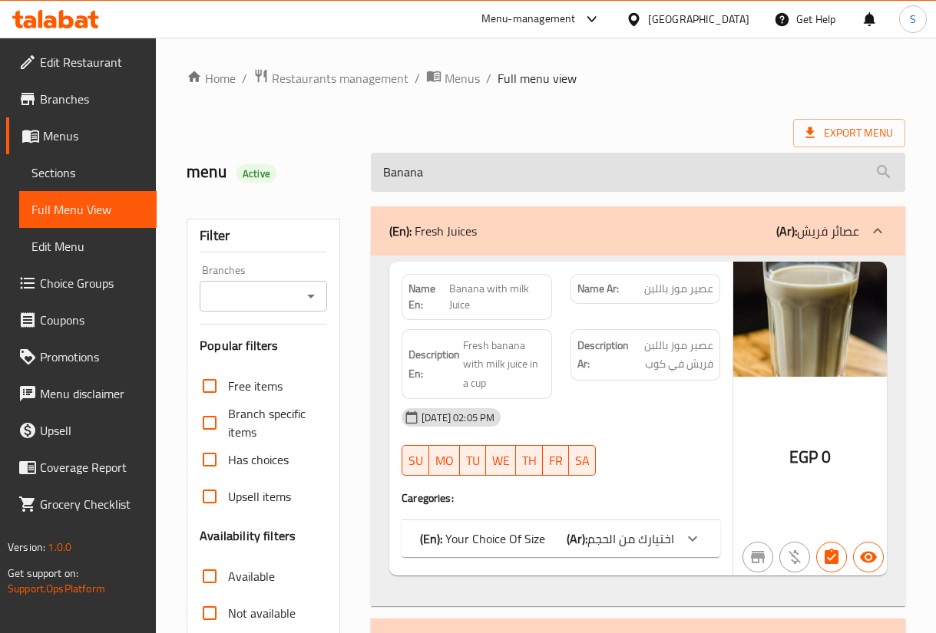
click at [430, 170] on input "Banana" at bounding box center [638, 172] width 534 height 39
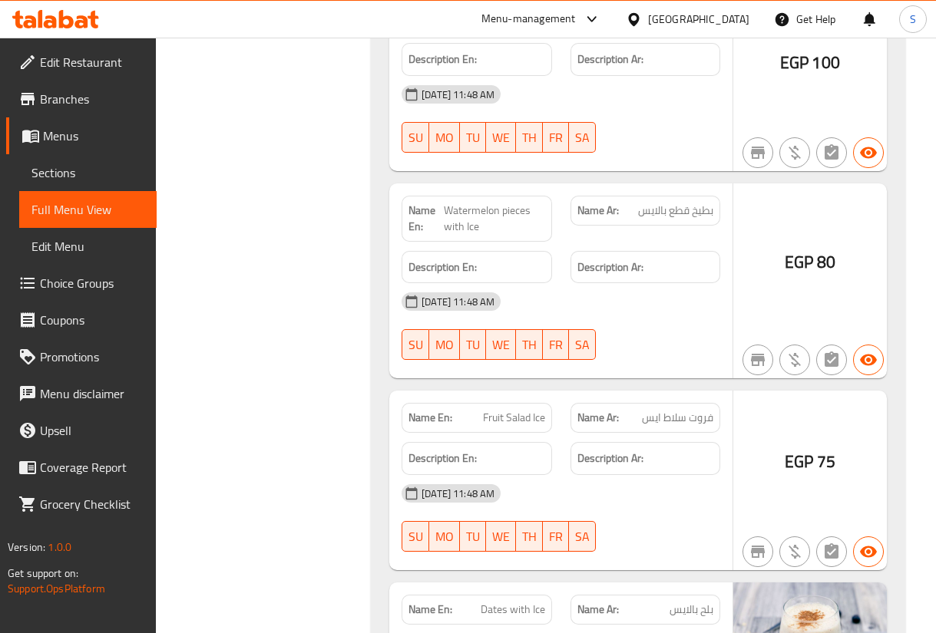
scroll to position [55978, 0]
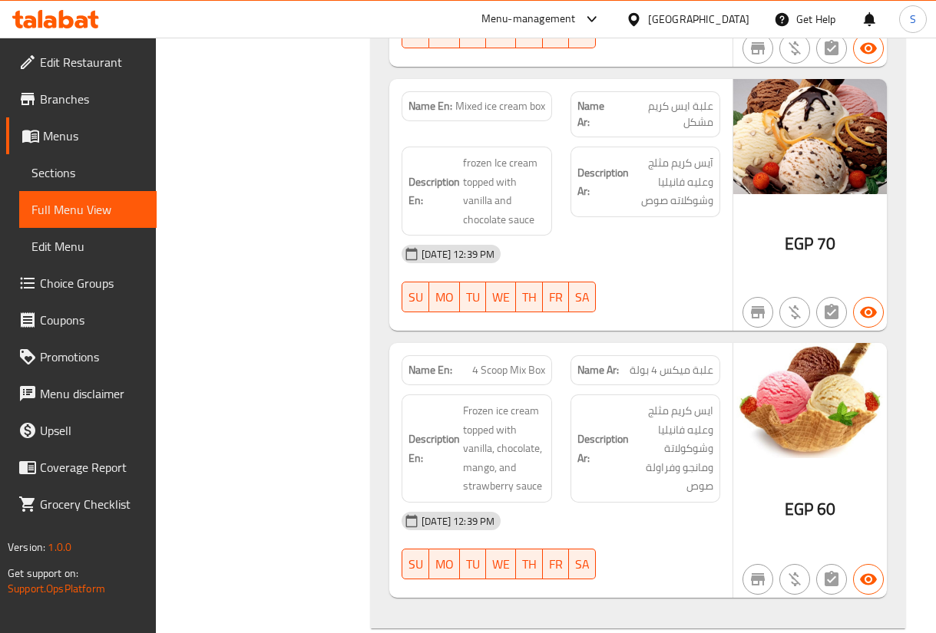
scroll to position [26608, 0]
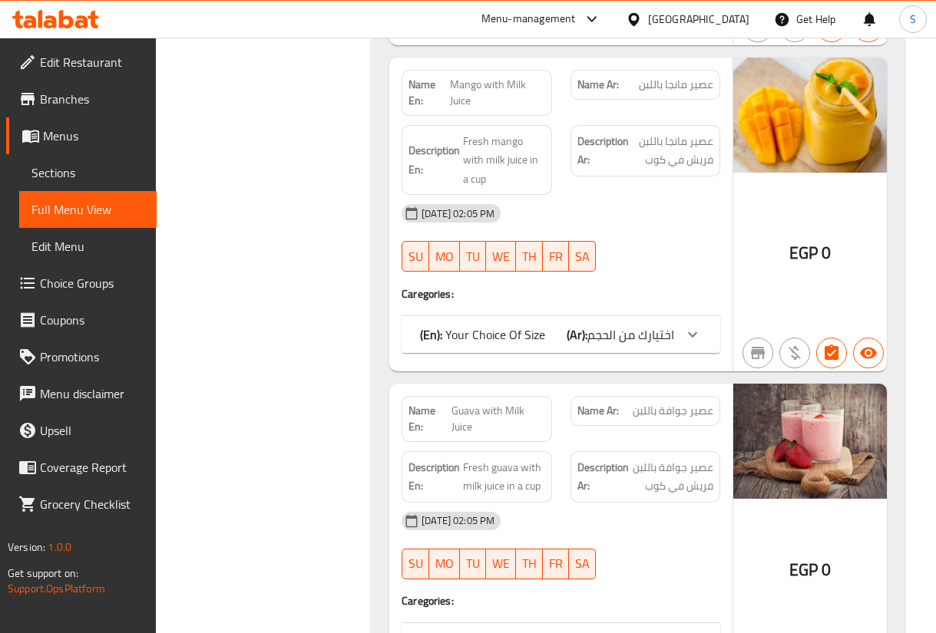
click at [638, 403] on span "عصير جوافة باللبن" at bounding box center [673, 411] width 81 height 16
copy span "عصير جوافة باللبن"
click at [789, 555] on span "EGP" at bounding box center [803, 570] width 28 height 30
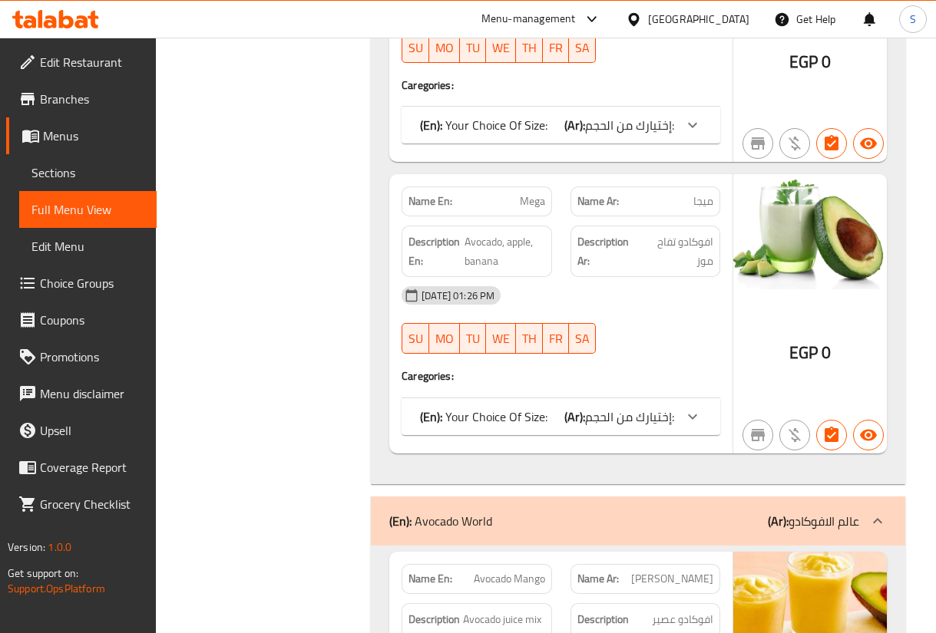
scroll to position [27874, 0]
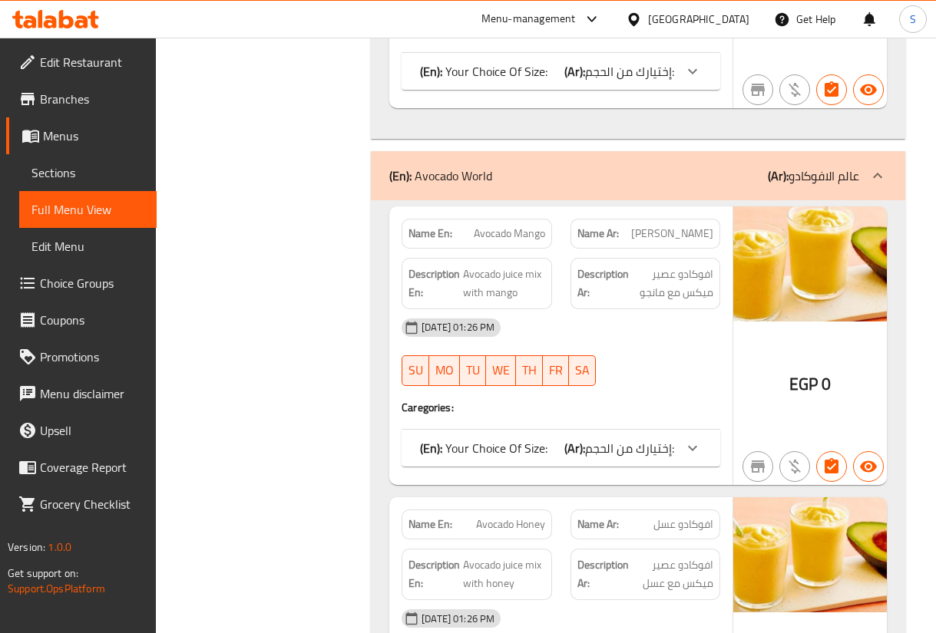
copy span "Avocado Honey"
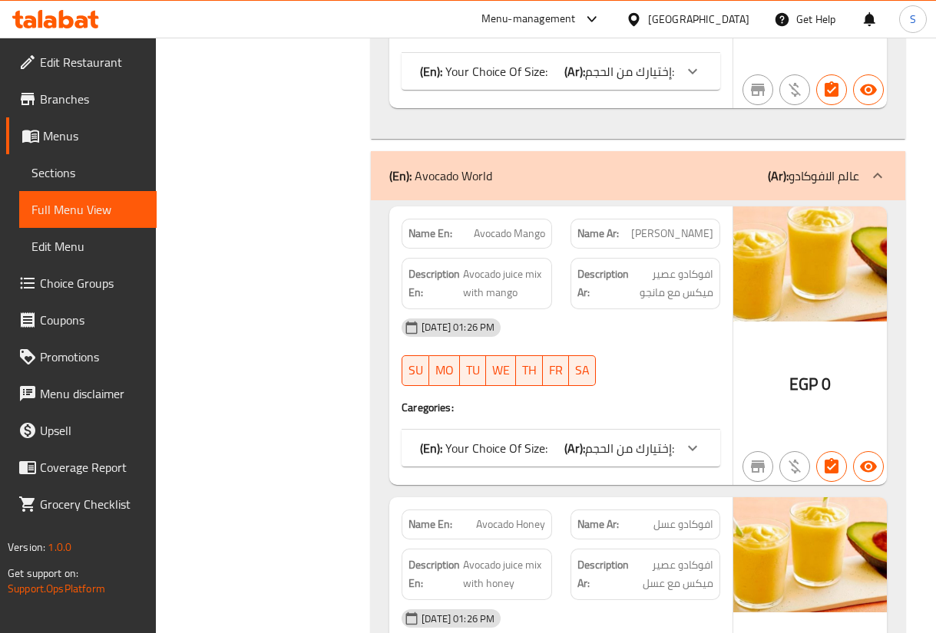
copy span "[PERSON_NAME]"
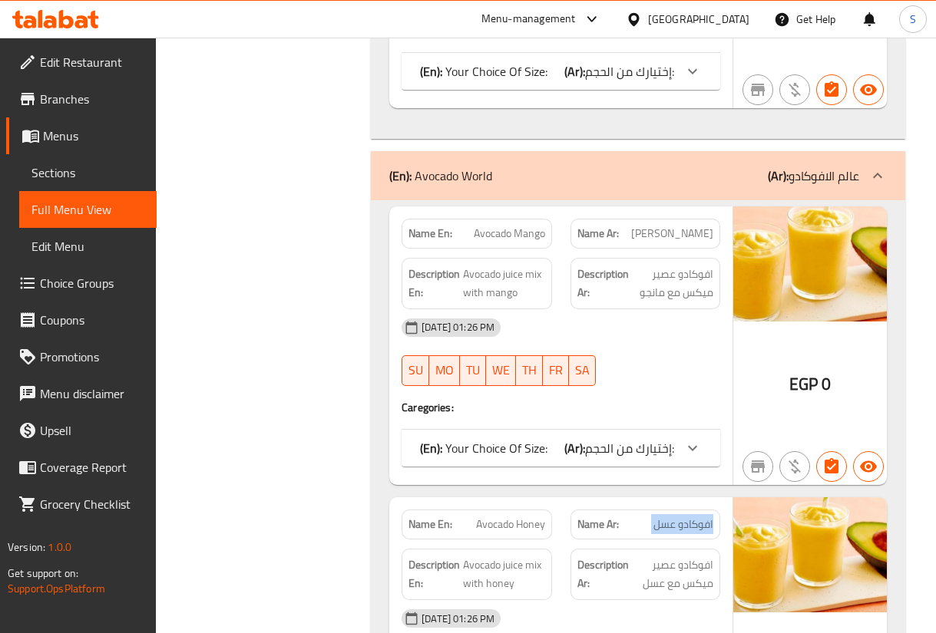
copy span "افوكادو عسل"
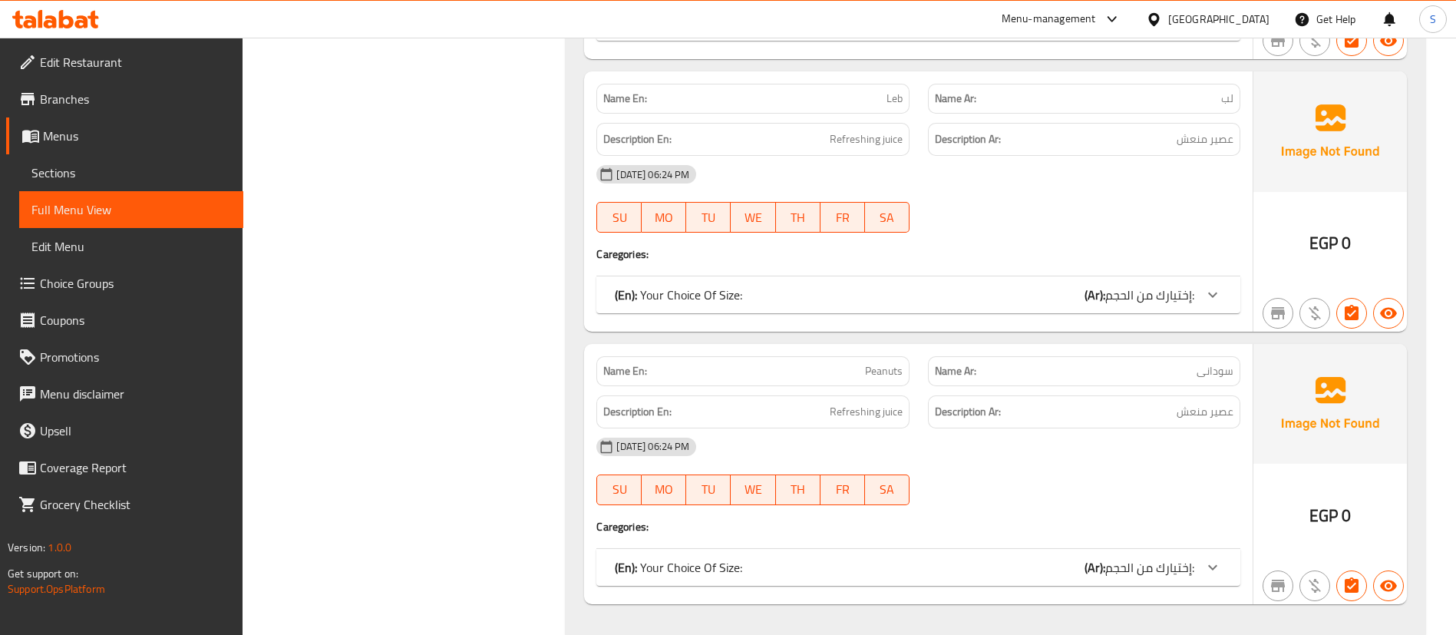
scroll to position [43240, 0]
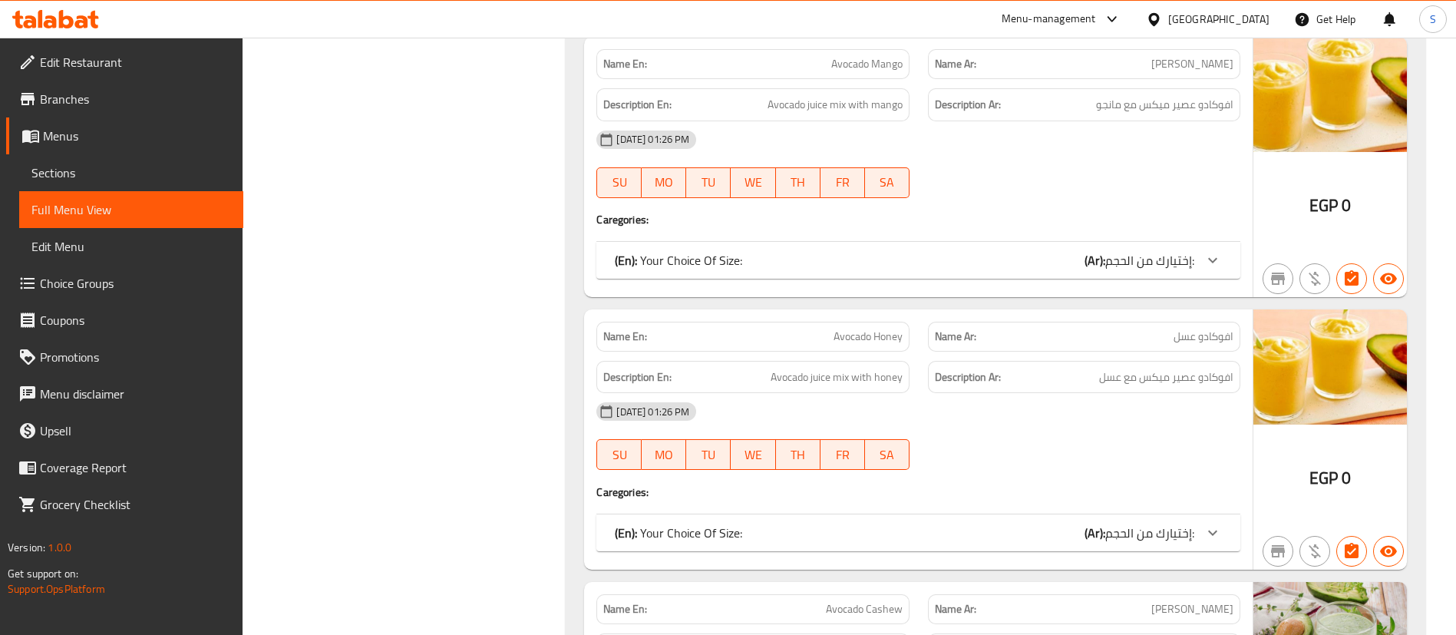
copy span "Avocado Mango"
